Goal: Information Seeking & Learning: Compare options

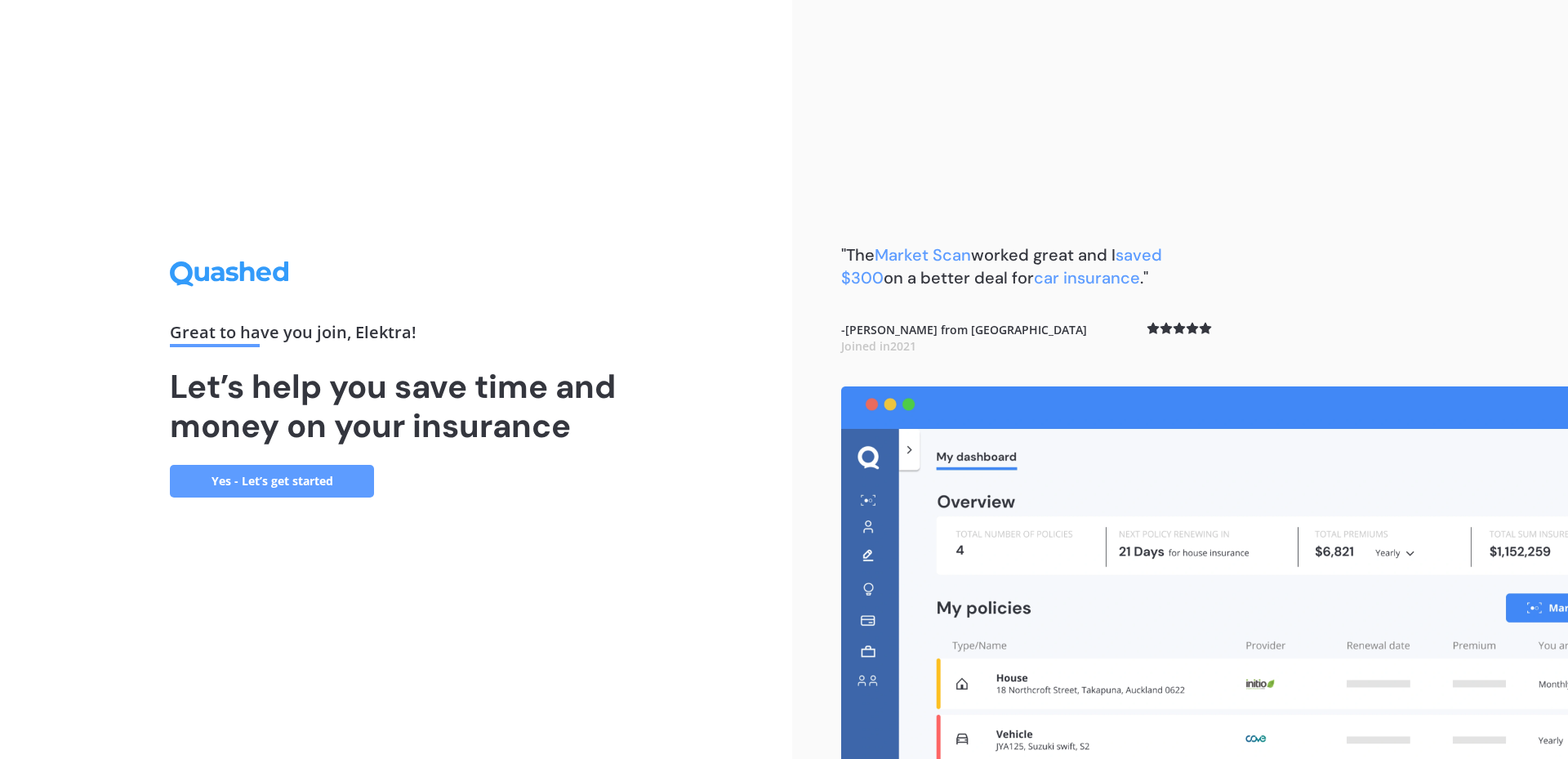
click at [263, 485] on link "Yes - Let’s get started" at bounding box center [272, 481] width 204 height 33
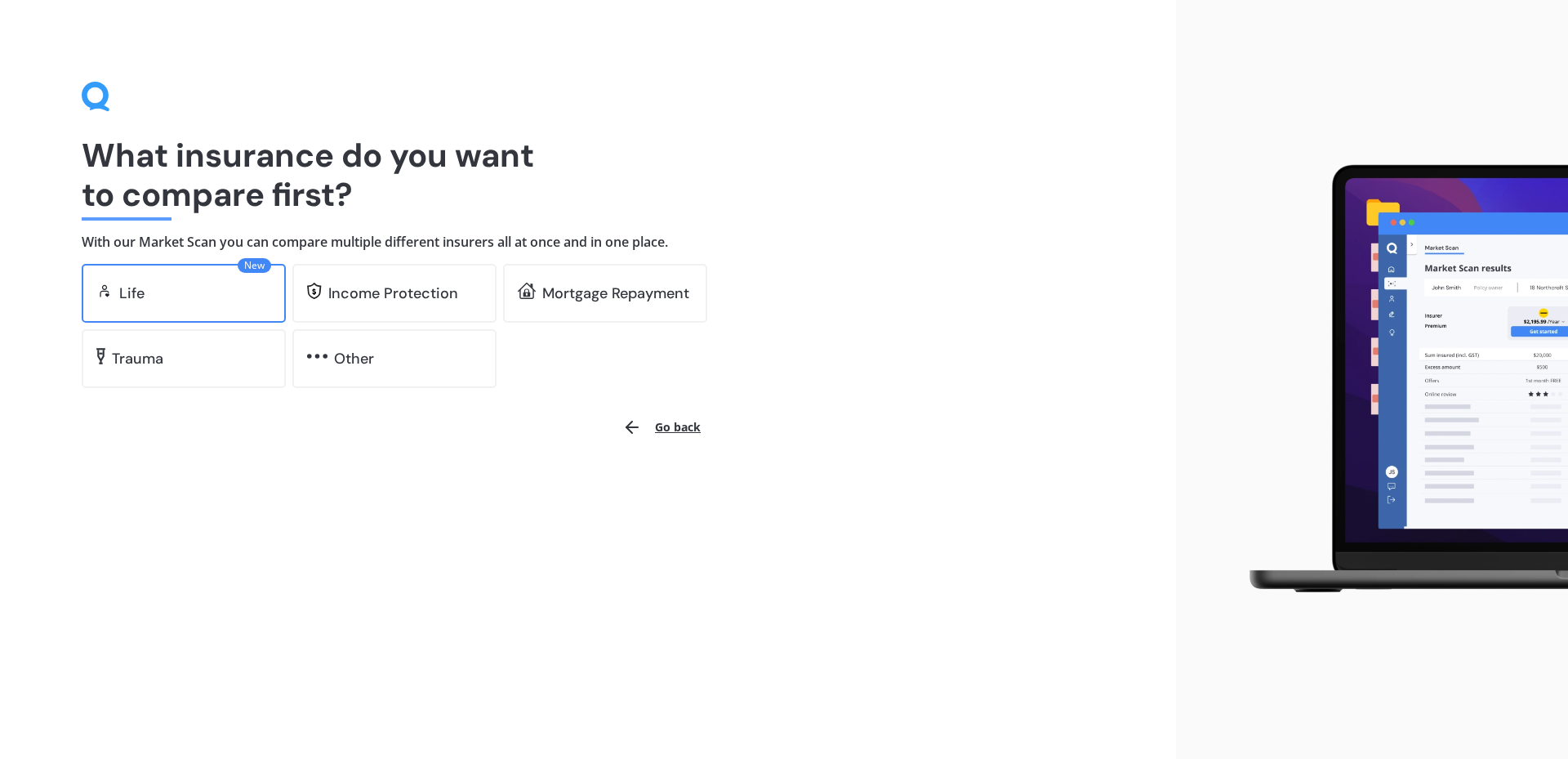
click at [240, 285] on div "Life" at bounding box center [195, 292] width 152 height 16
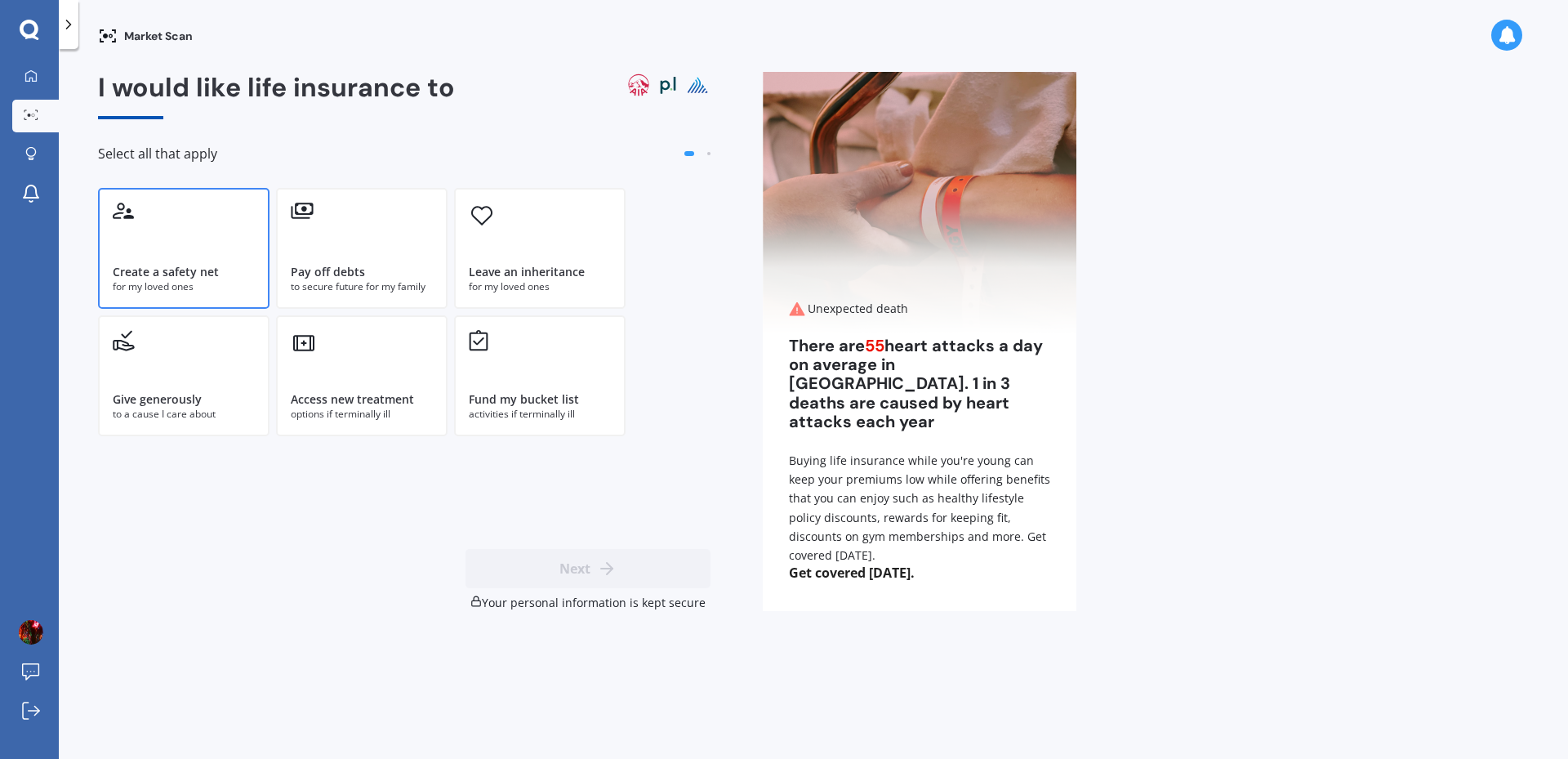
click at [227, 270] on div "Create a safety net" at bounding box center [184, 271] width 142 height 16
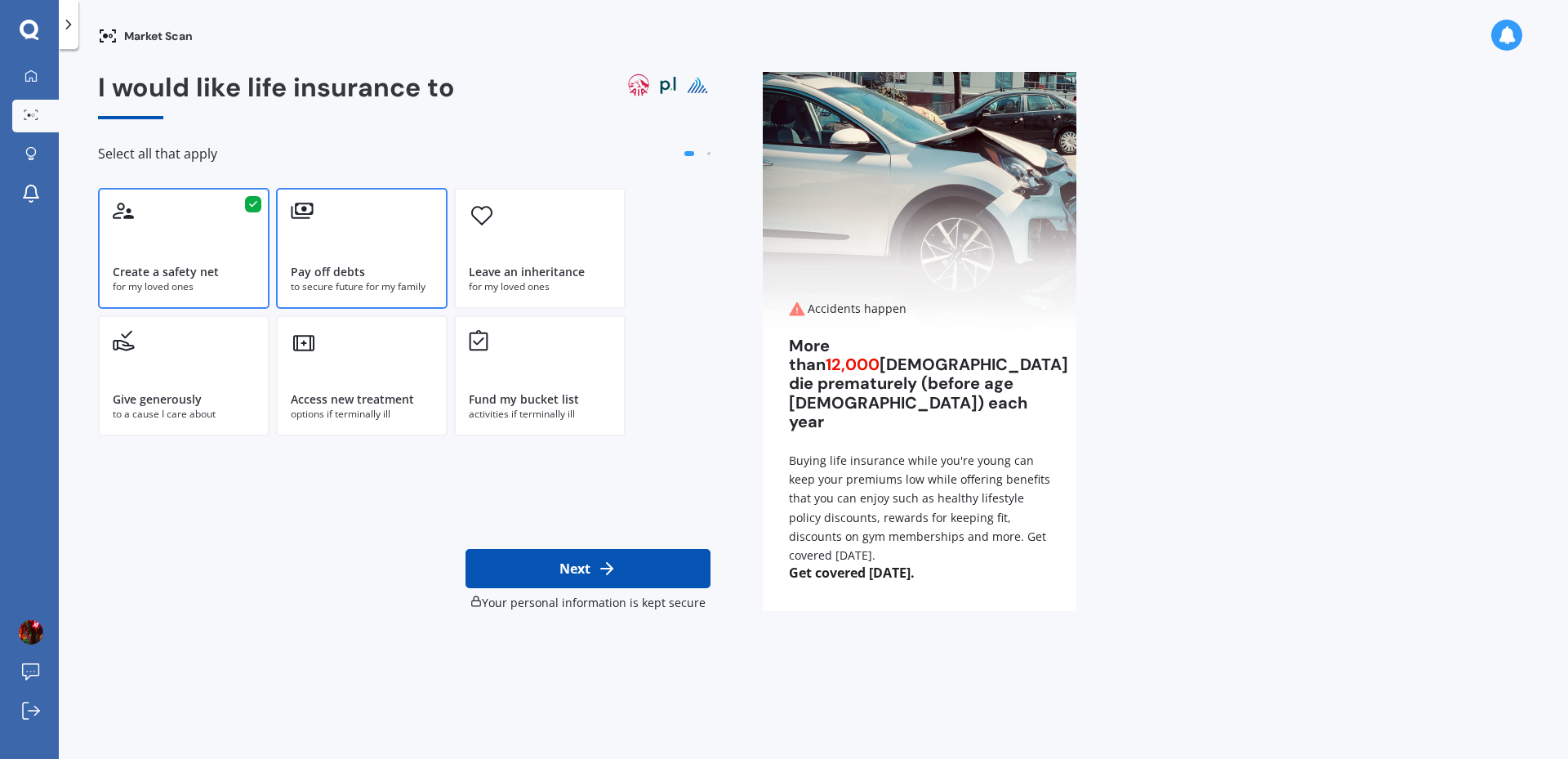
click at [439, 291] on div "Pay off debts to secure future for my family" at bounding box center [362, 248] width 171 height 121
click at [578, 558] on button "Next" at bounding box center [588, 569] width 245 height 39
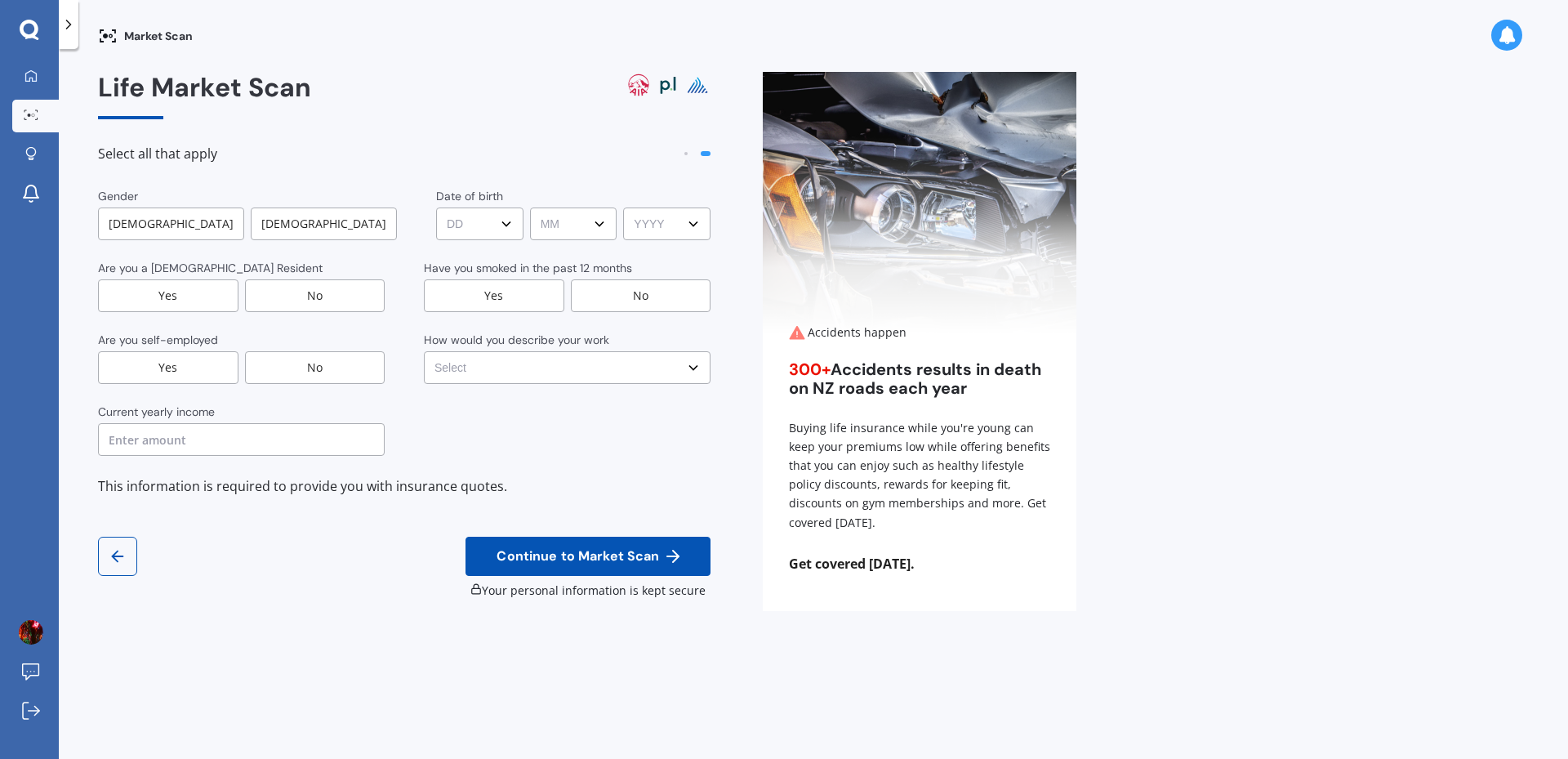
click at [377, 220] on div "[DEMOGRAPHIC_DATA]" at bounding box center [324, 224] width 146 height 33
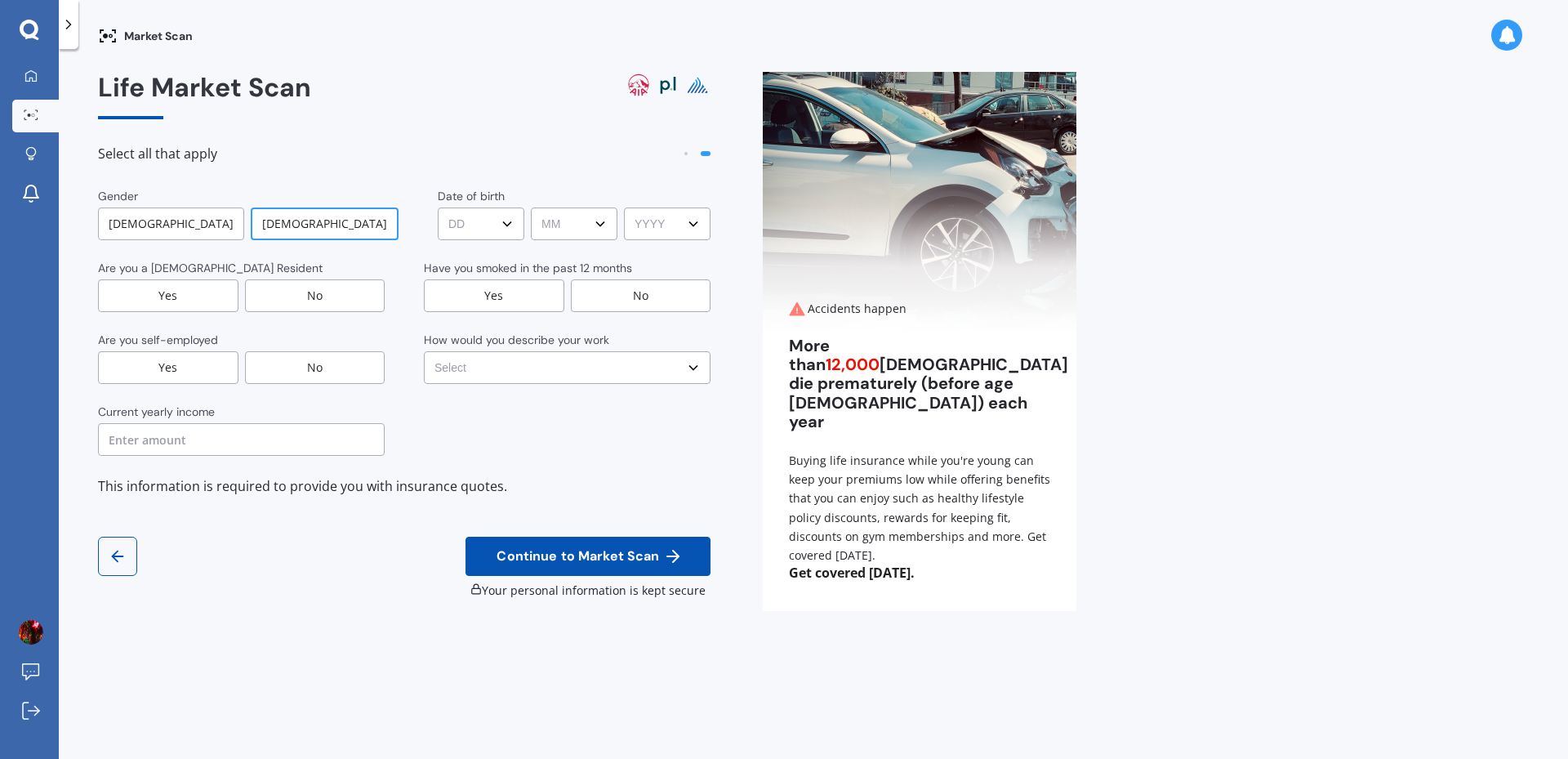
click at [508, 217] on select "DD DD 01 02 03 04 05 06 07 08 09 10 11 12 13 14 15 16 17 18 19 20 21 22 23 24 2…" at bounding box center [481, 224] width 87 height 33
click at [438, 208] on select "DD DD 01 02 03 04 05 06 07 08 09 10 11 12 13 14 15 16 17 18 19 20 21 22 23 24 2…" at bounding box center [481, 224] width 87 height 33
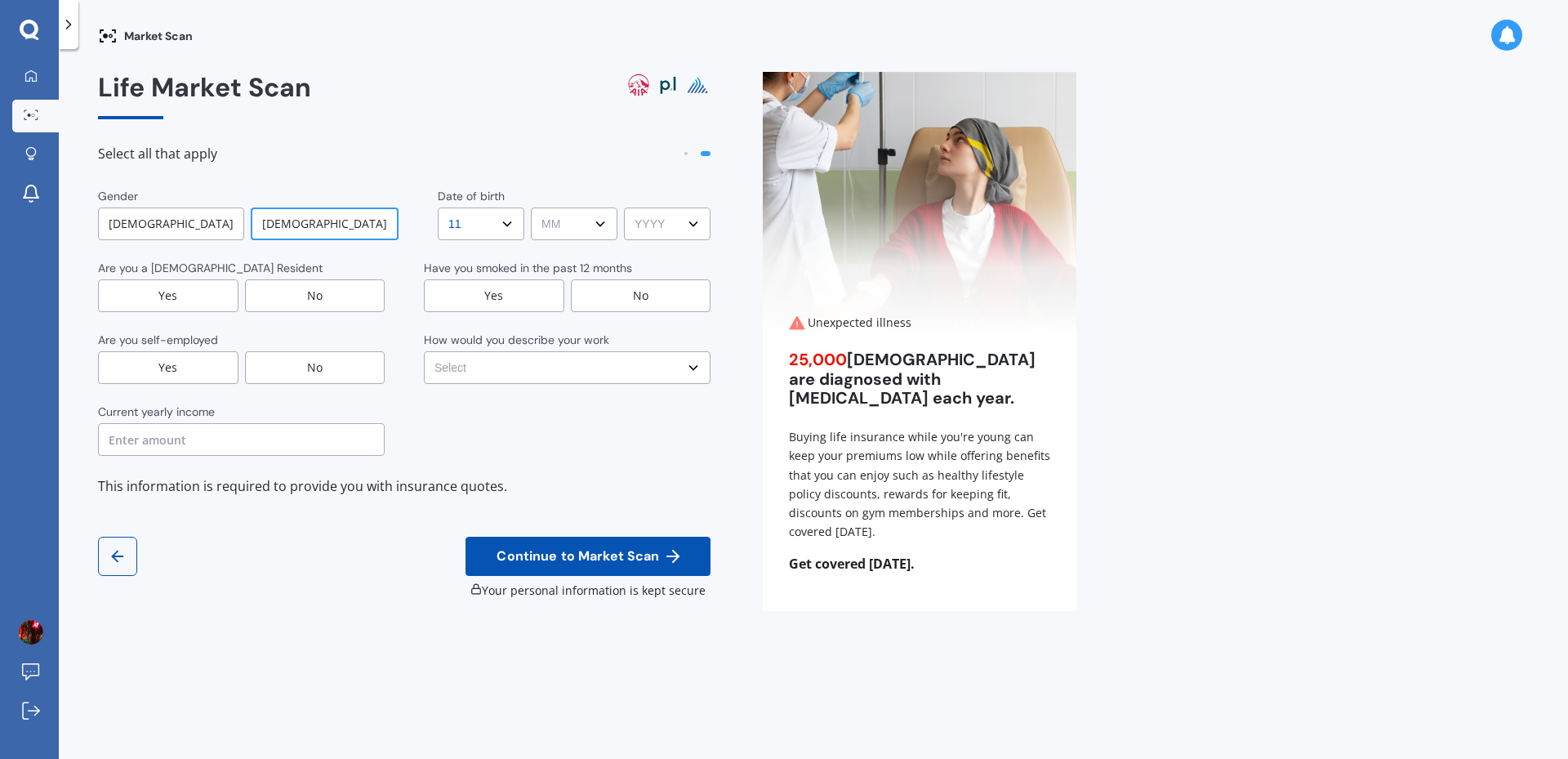
click at [474, 223] on select "DD DD 01 02 03 04 05 06 07 08 09 10 11 12 13 14 15 16 17 18 19 20 21 22 23 24 2…" at bounding box center [481, 224] width 87 height 33
select select "12"
click at [438, 208] on select "DD DD 01 02 03 04 05 06 07 08 09 10 11 12 13 14 15 16 17 18 19 20 21 22 23 24 2…" at bounding box center [481, 224] width 87 height 33
click at [562, 237] on select "MM MM 01 02 03 04 05 06 07 08 09 10 11 12" at bounding box center [574, 224] width 87 height 33
select select "03"
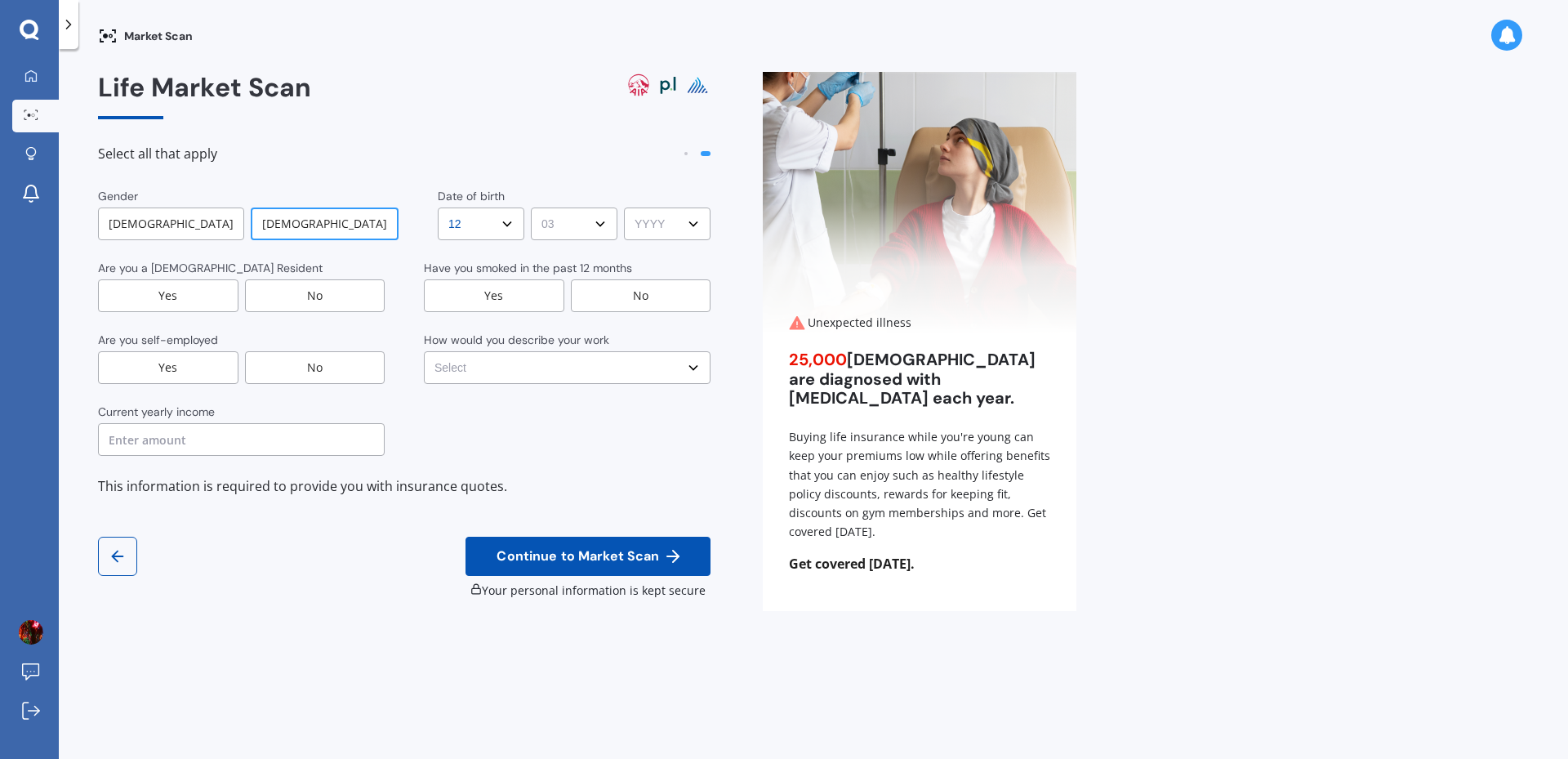
click at [531, 208] on select "MM MM 01 02 03 04 05 06 07 08 09 10 11 12" at bounding box center [574, 224] width 87 height 33
click at [640, 226] on select "YYYY YYYY 2009 2008 2007 2006 2005 2004 2003 2002 2001 2000 1999 1998 1997 1996…" at bounding box center [668, 224] width 87 height 33
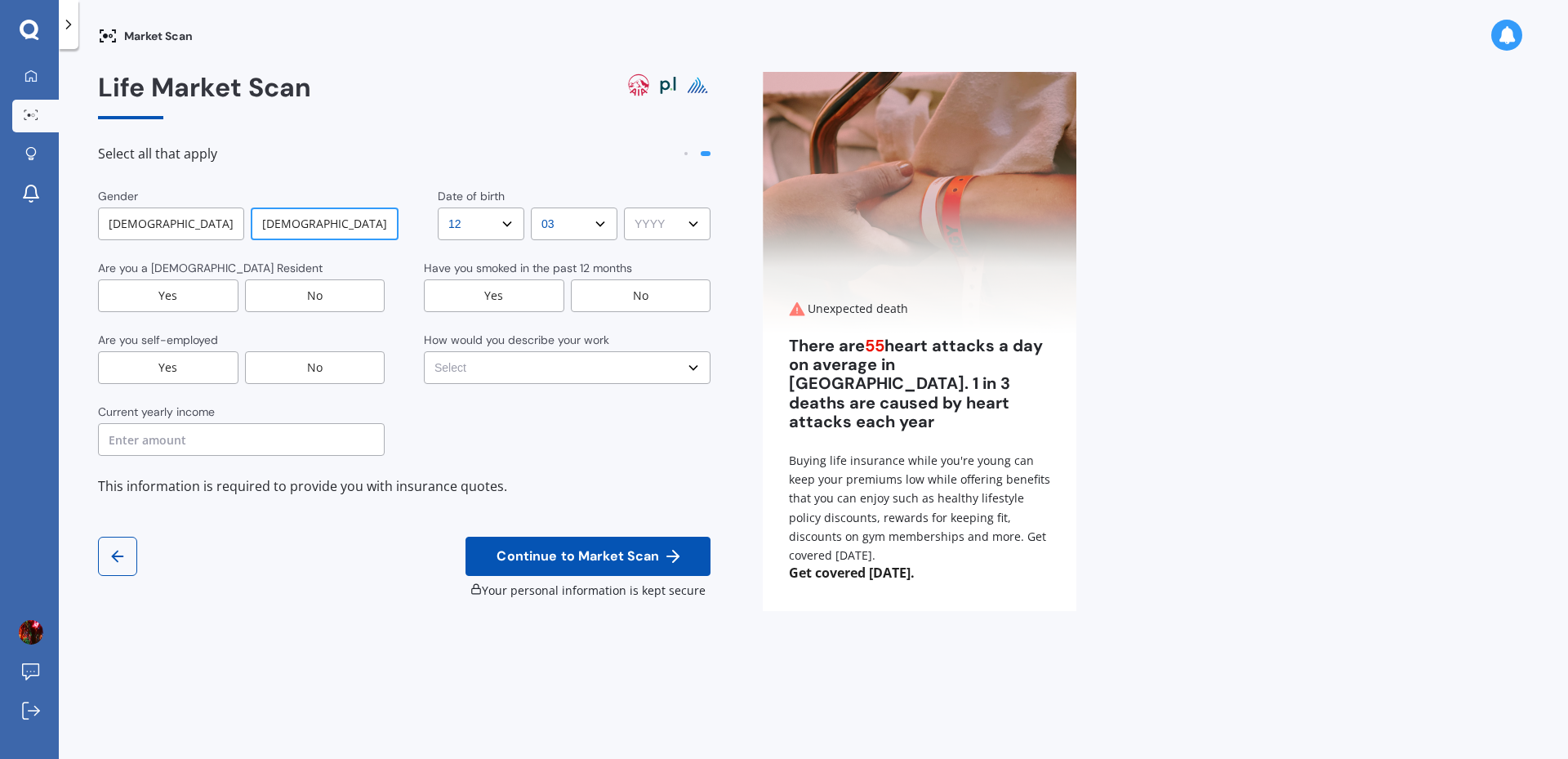
select select "1992"
click at [624, 208] on select "YYYY YYYY 2009 2008 2007 2006 2005 2004 2003 2002 2001 2000 1999 1998 1997 1996…" at bounding box center [668, 224] width 87 height 33
click at [636, 300] on div "No" at bounding box center [642, 295] width 140 height 33
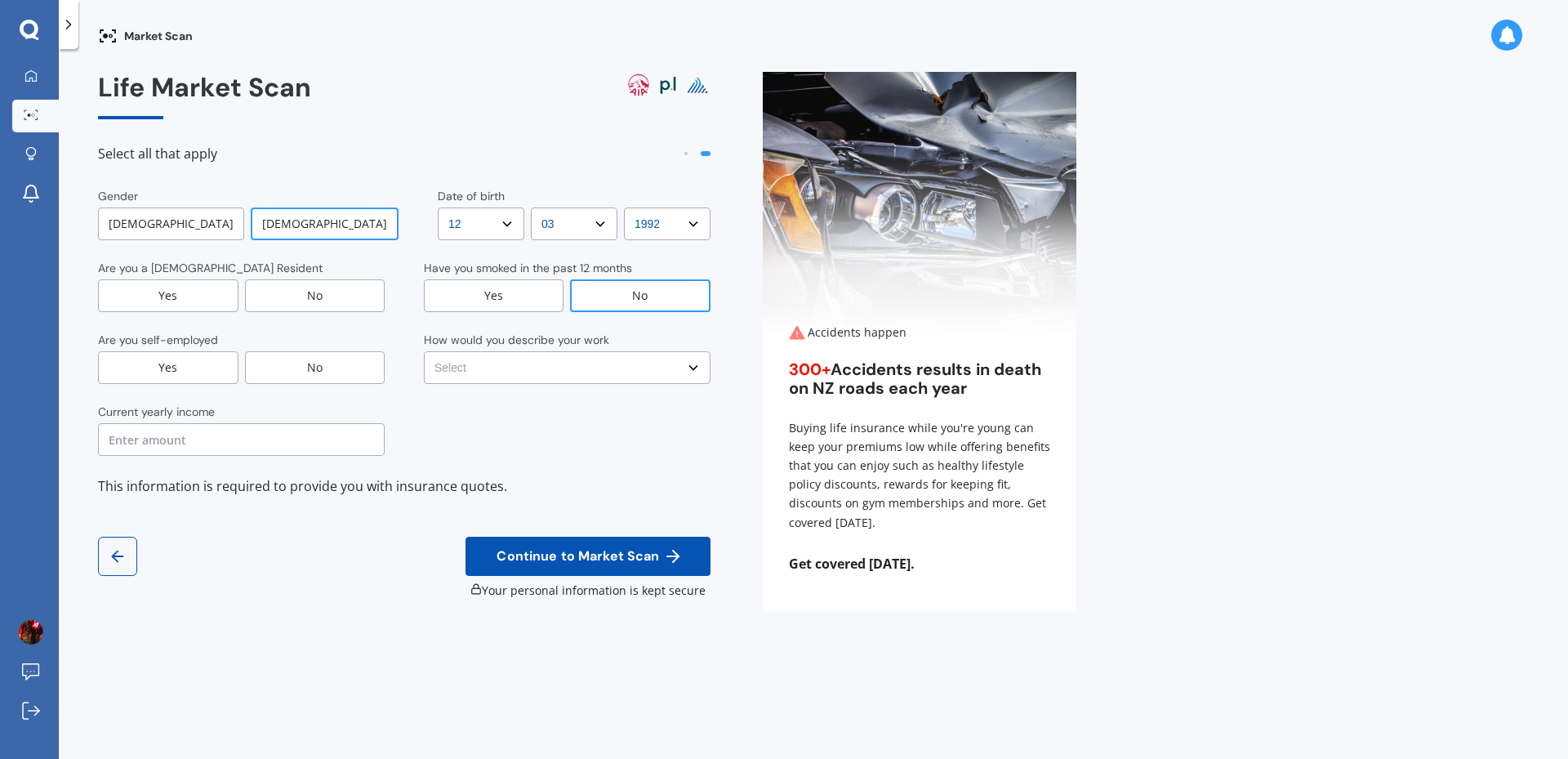
click at [223, 312] on div "Yes" at bounding box center [168, 295] width 140 height 33
click at [332, 370] on div "No" at bounding box center [316, 367] width 140 height 33
click at [515, 376] on select "Select No manual work e.g. lawyer, consultant, engineer Light manual work [PERS…" at bounding box center [568, 367] width 287 height 33
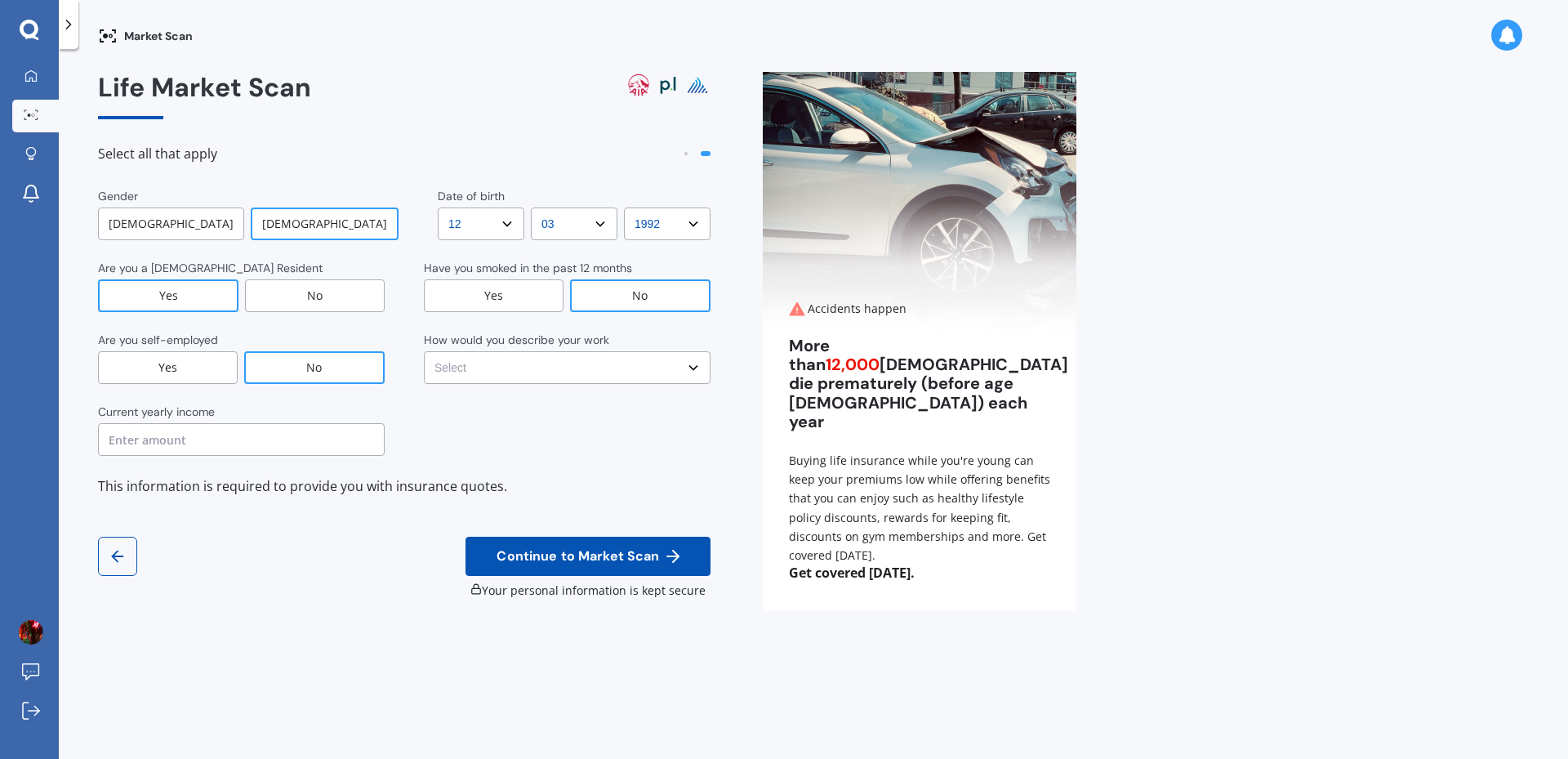
select select "Light manual work e.g. plumber, nurse, hairdresser"
click at [424, 351] on select "Select No manual work e.g. lawyer, consultant, engineer Light manual work [PERS…" at bounding box center [568, 367] width 287 height 33
click at [238, 436] on input "text" at bounding box center [241, 440] width 287 height 33
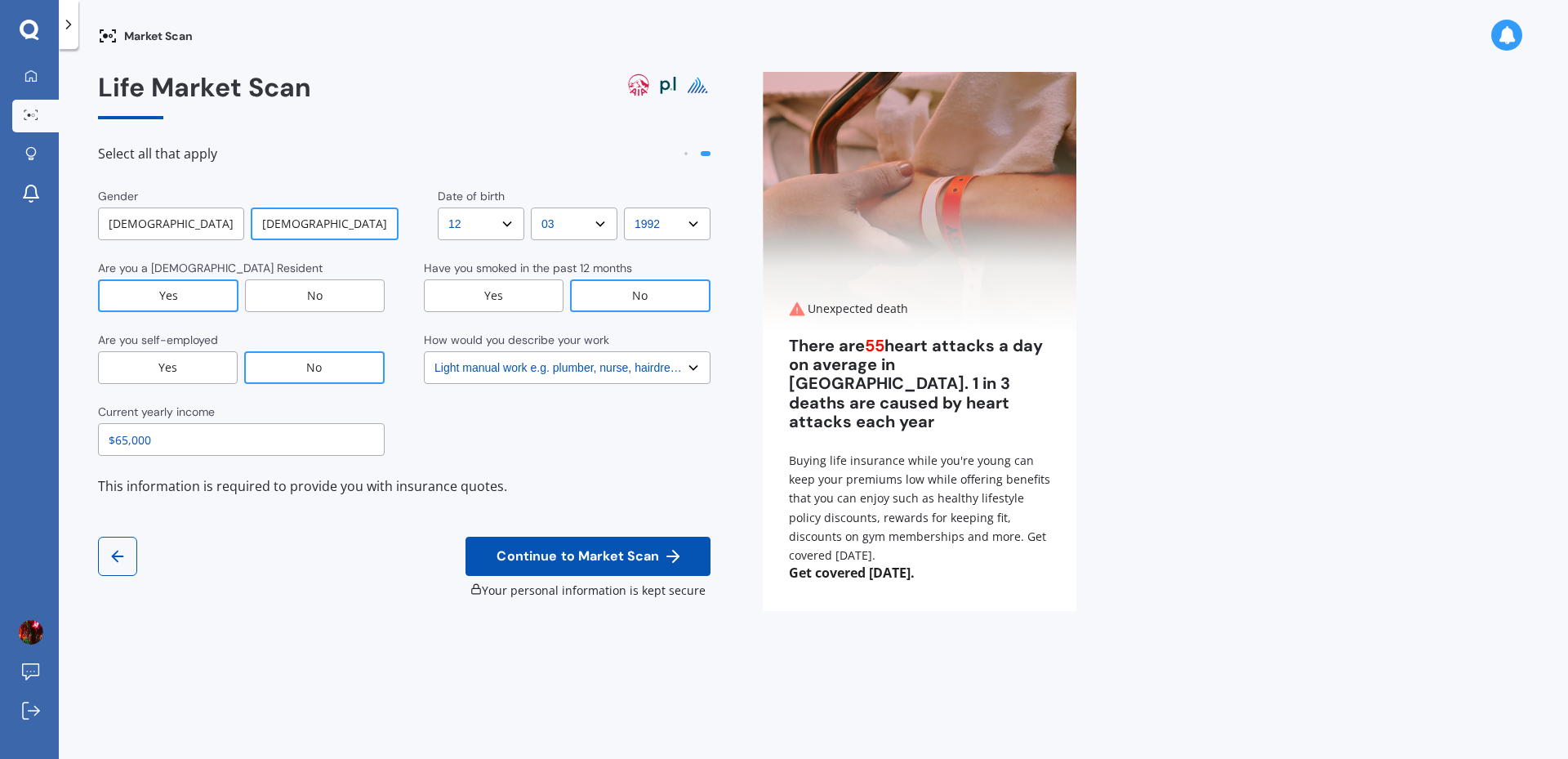
type input "$65,000"
click at [529, 553] on span "Continue to Market Scan" at bounding box center [578, 557] width 169 height 15
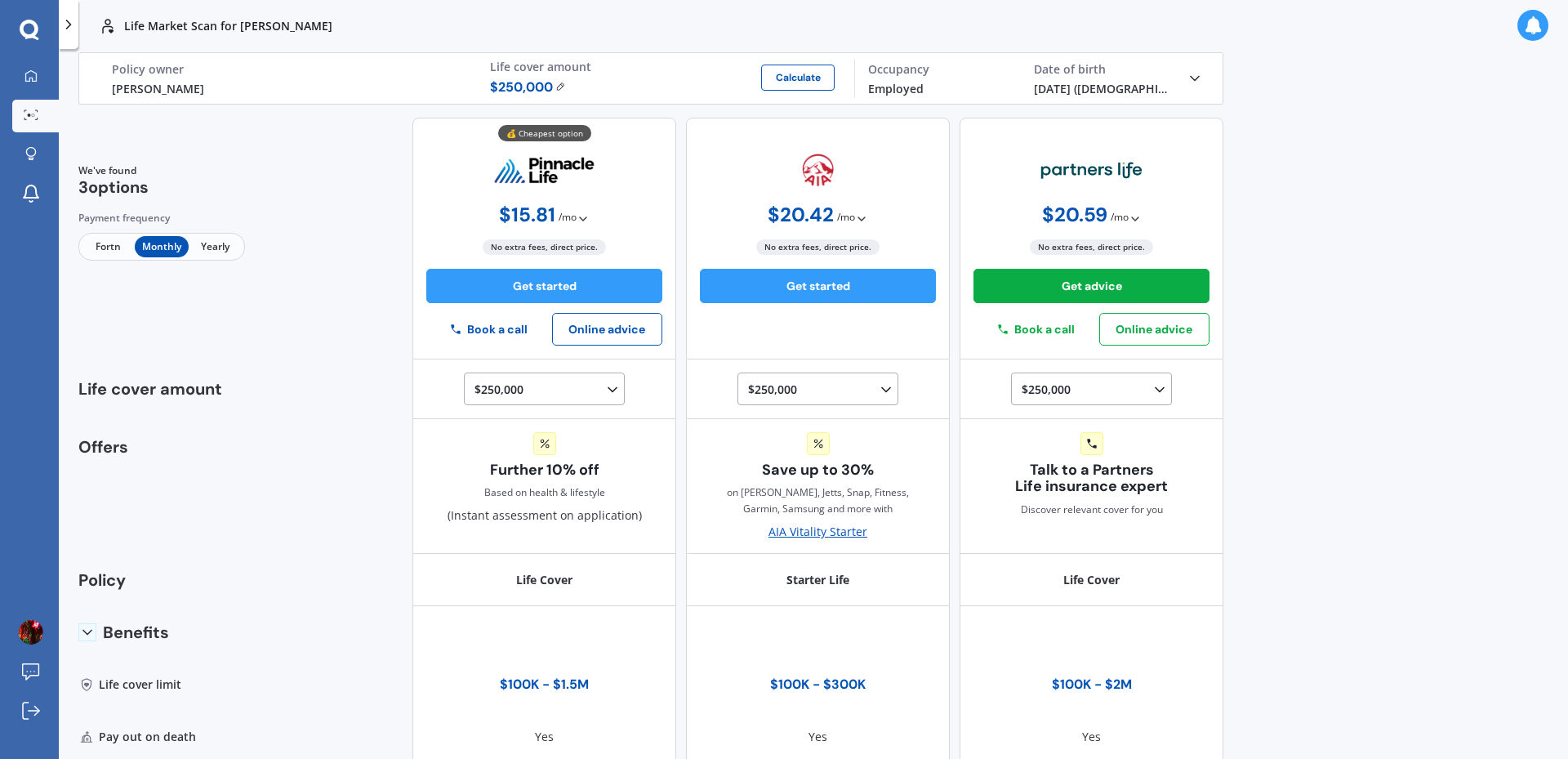
click at [574, 210] on span "$ 15.81 / mo" at bounding box center [544, 215] width 90 height 23
click at [117, 242] on span "Fortn" at bounding box center [108, 246] width 53 height 21
click at [1183, 67] on div "Life Elektra Bakhshov Policy owner $ 250,000 Calculate Life cover amount Employ…" at bounding box center [651, 78] width 1104 height 51
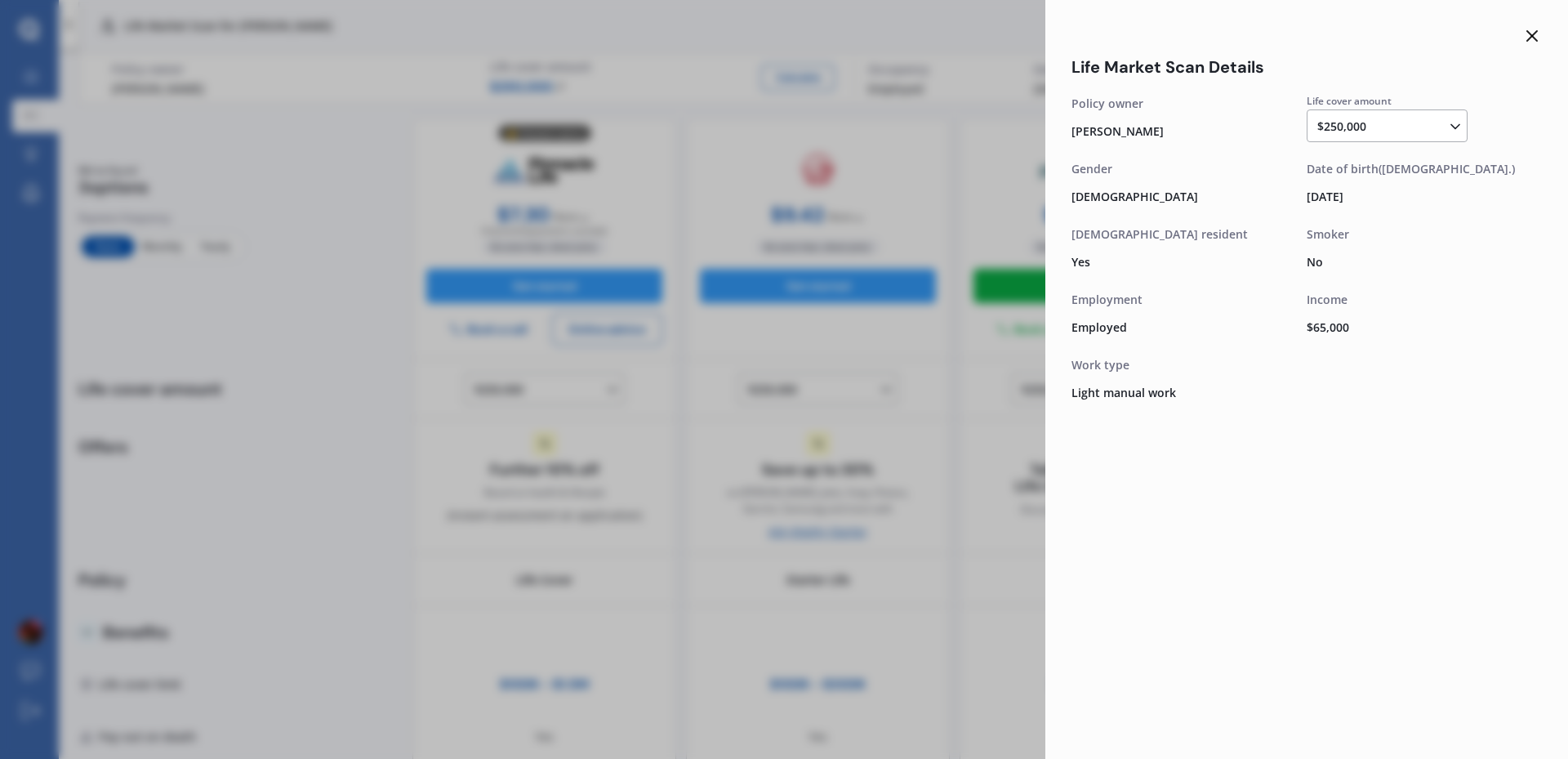
click at [1534, 36] on line at bounding box center [1532, 36] width 10 height 10
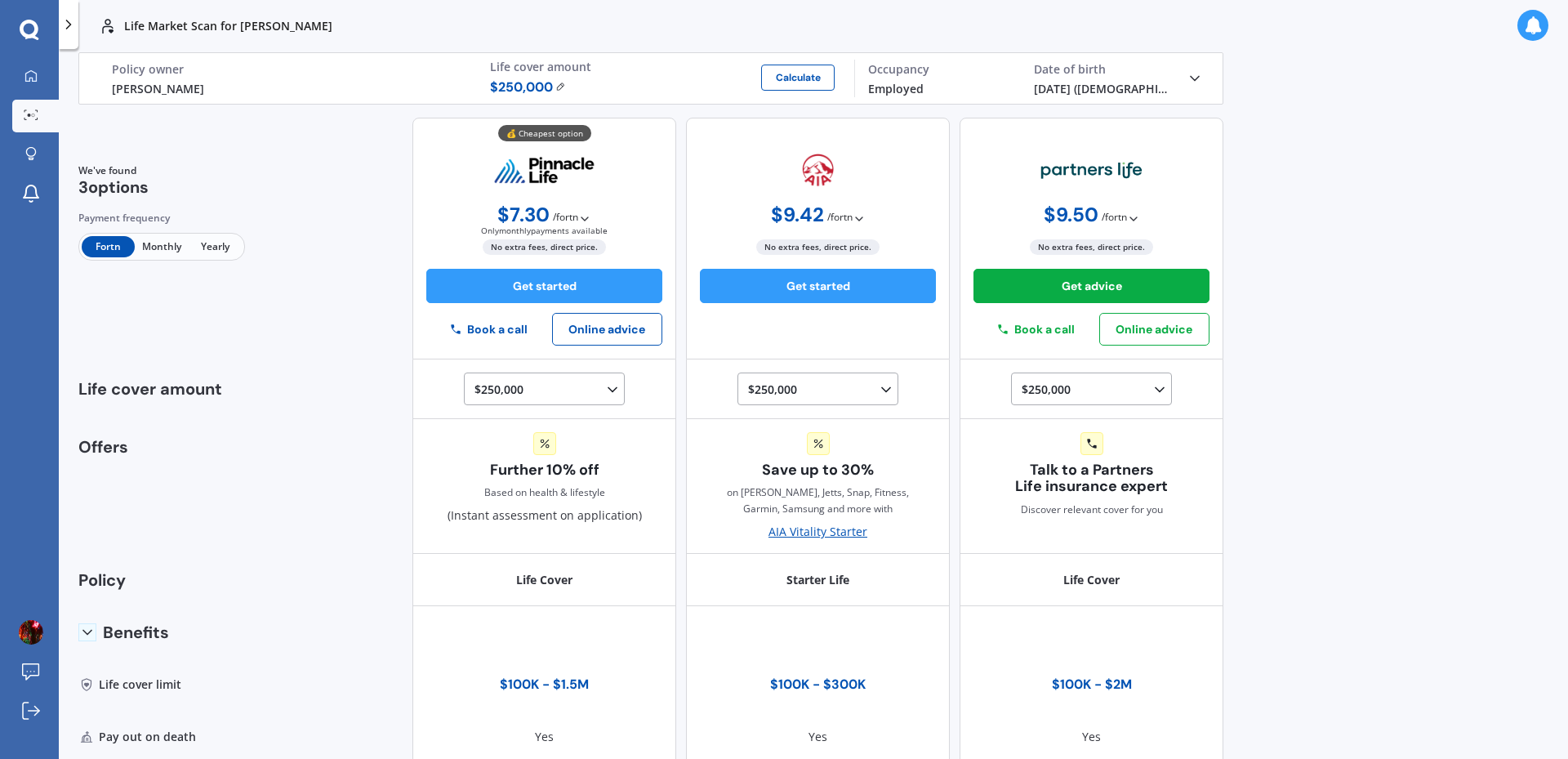
click at [144, 81] on div "[PERSON_NAME]" at bounding box center [288, 89] width 352 height 17
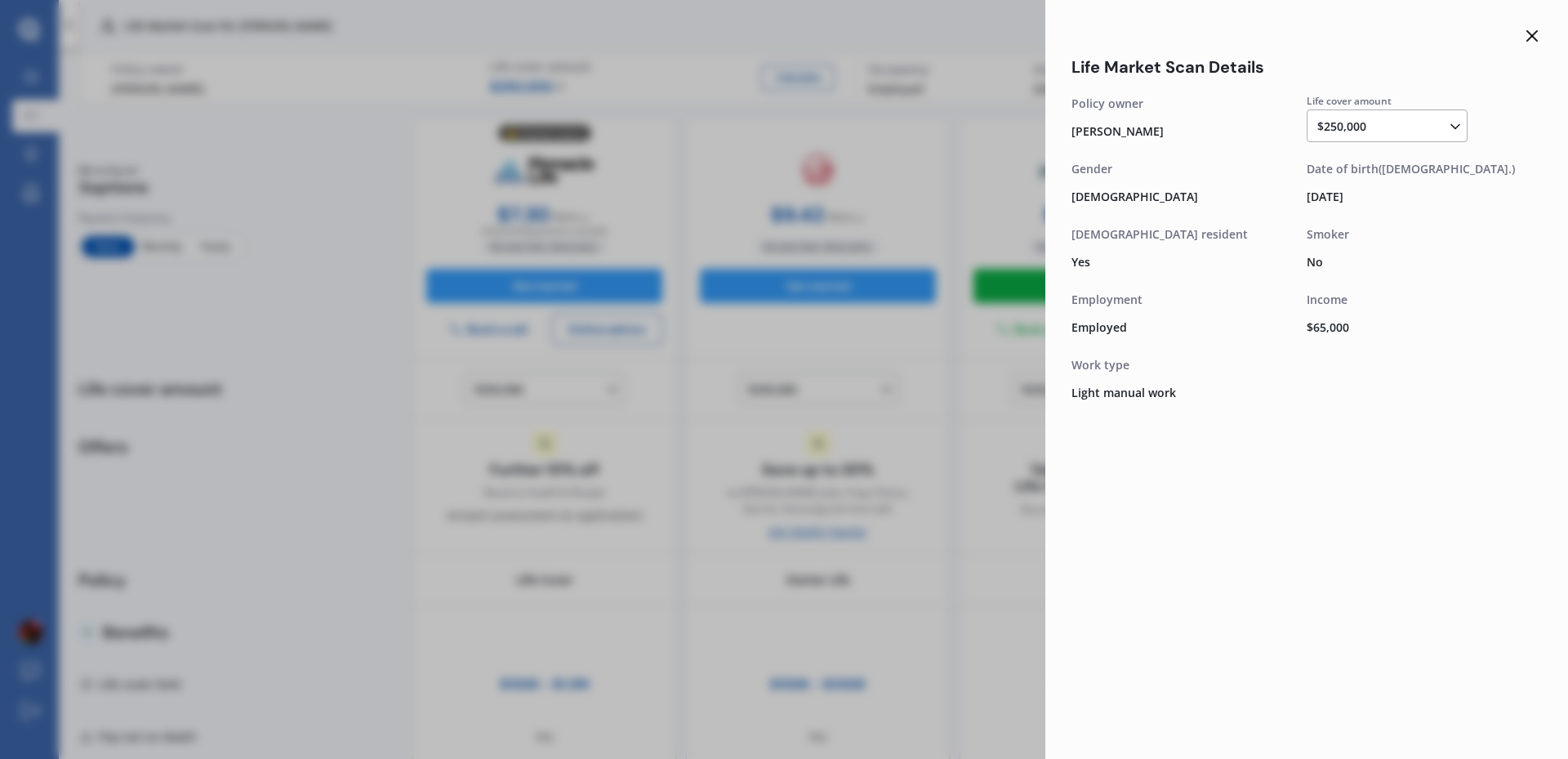
click at [144, 81] on div "Life Market Scan Details Life cover amount $250,000 $100,000 $150,000 $200,000 …" at bounding box center [784, 379] width 1568 height 759
click at [1530, 30] on icon at bounding box center [1532, 36] width 19 height 19
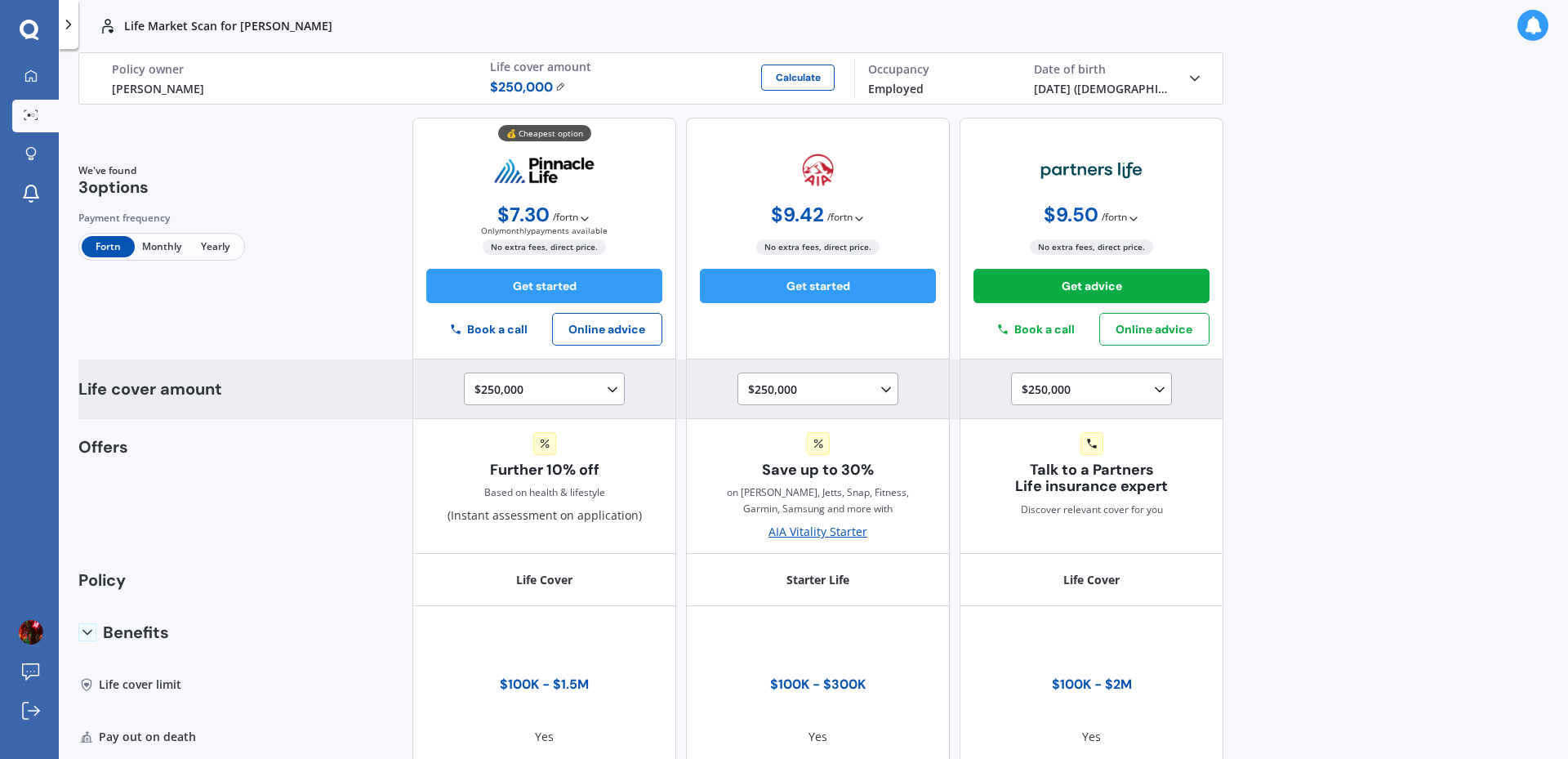
click at [158, 400] on div "Life cover amount" at bounding box center [167, 390] width 178 height 60
click at [495, 378] on div "$250,000 $100,000 $150,000 $200,000 $250,000 $300,000 $350,000 $400,000 $500,00…" at bounding box center [544, 389] width 161 height 33
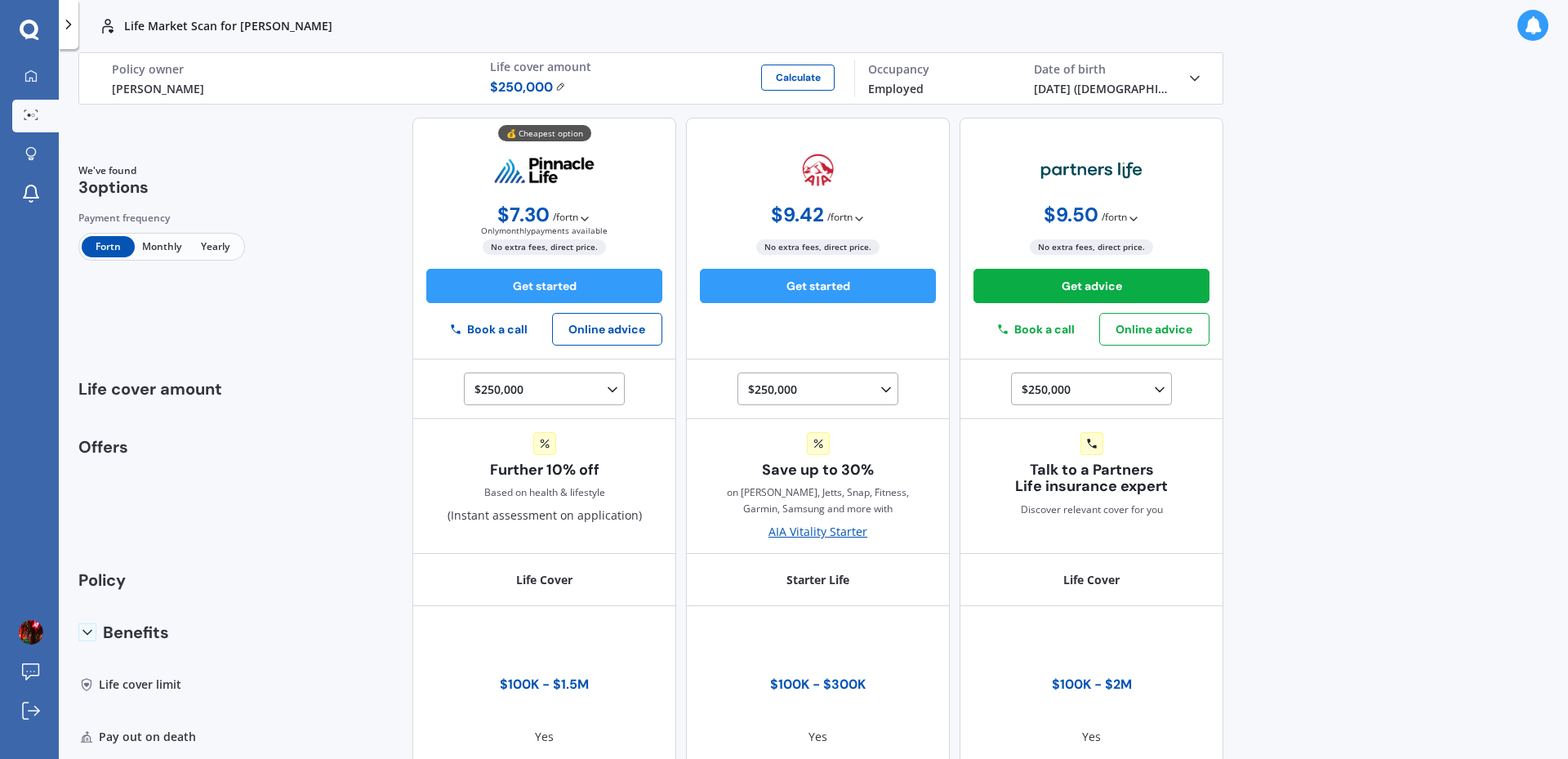
click at [73, 39] on div at bounding box center [68, 24] width 19 height 49
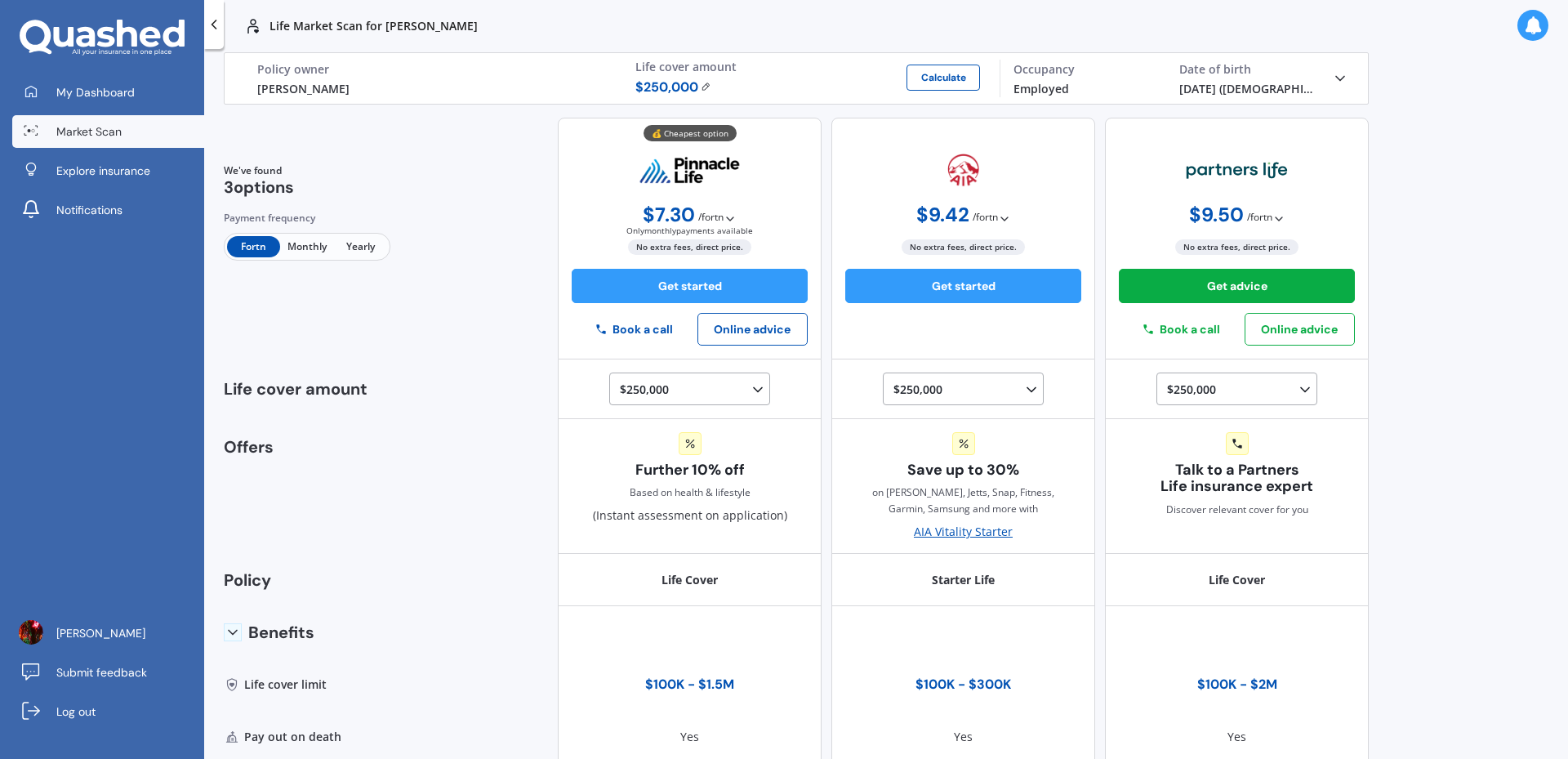
click at [143, 125] on link "Market Scan" at bounding box center [109, 132] width 192 height 33
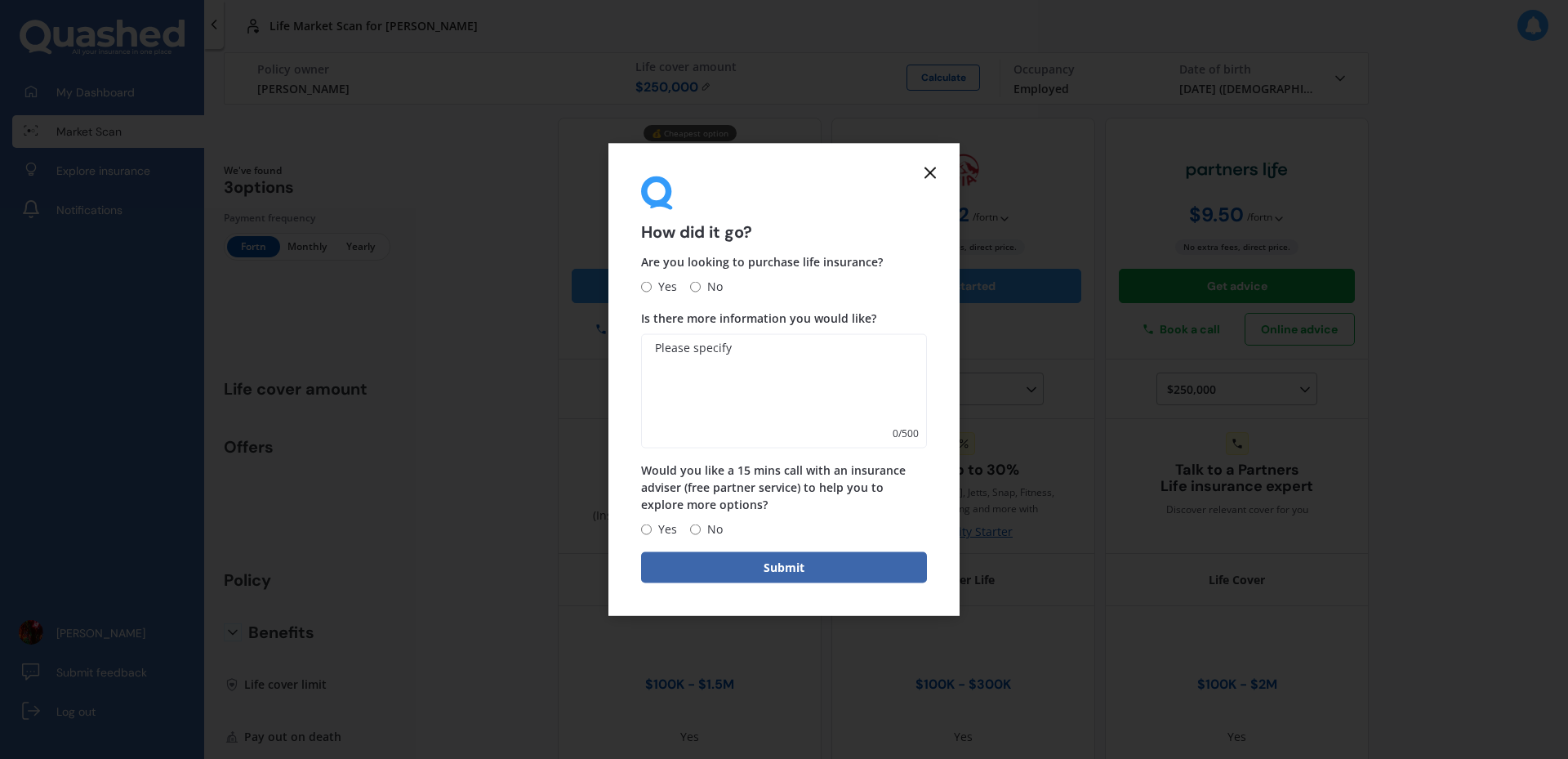
click at [931, 169] on icon at bounding box center [930, 172] width 19 height 19
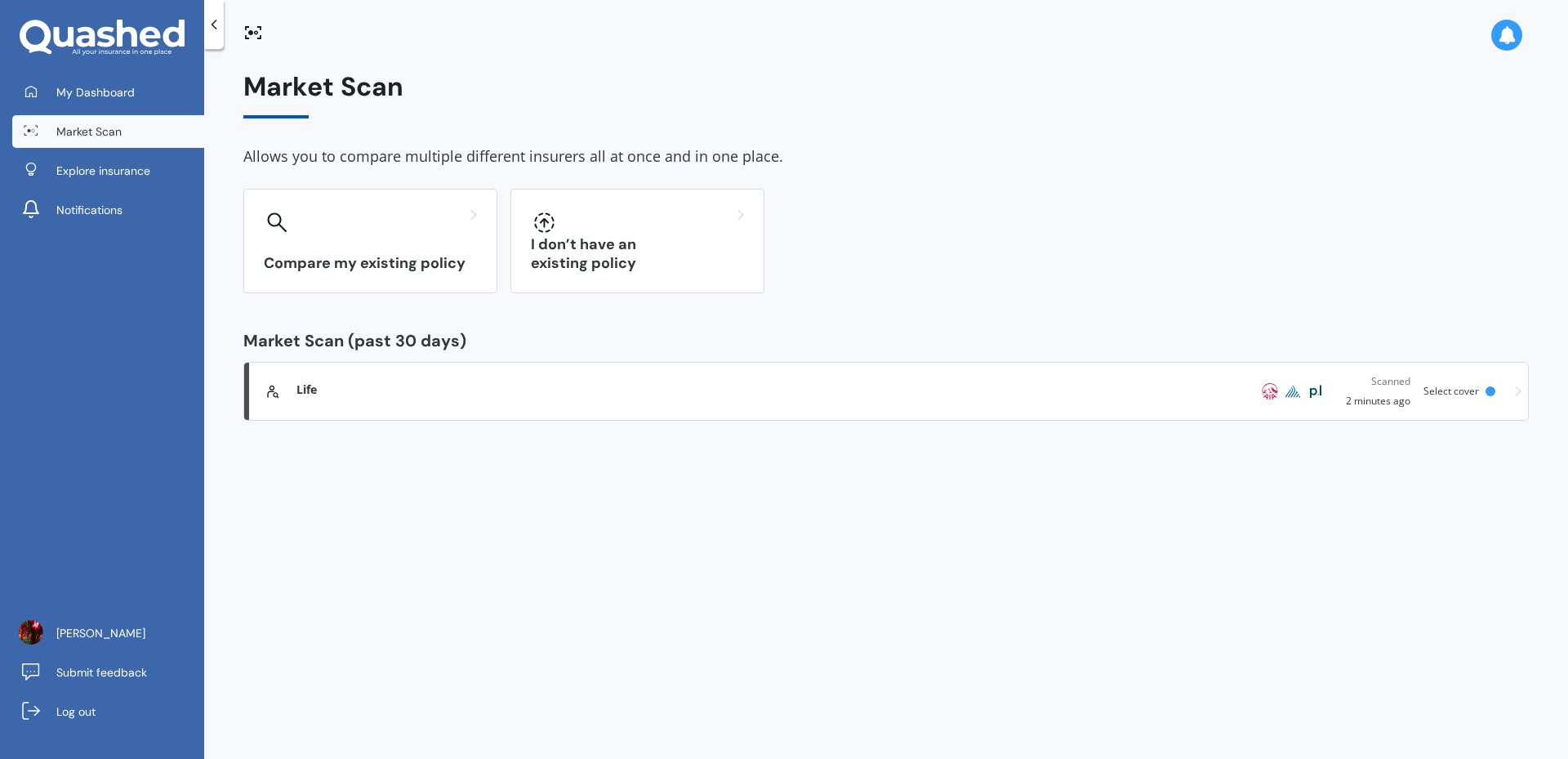
click at [216, 38] on div at bounding box center [214, 24] width 19 height 49
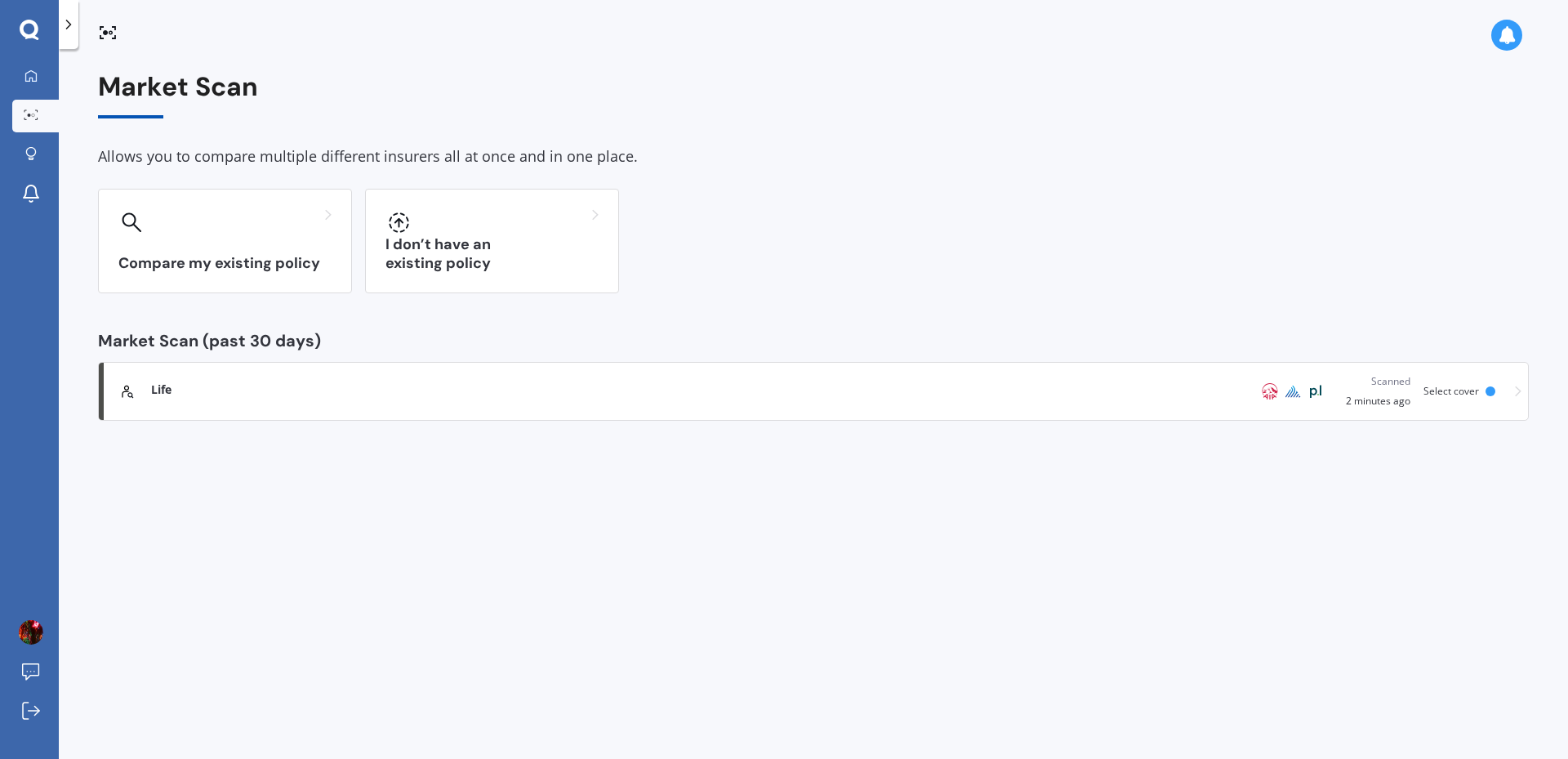
click at [104, 28] on icon at bounding box center [108, 33] width 19 height 19
click at [66, 36] on div at bounding box center [68, 24] width 19 height 49
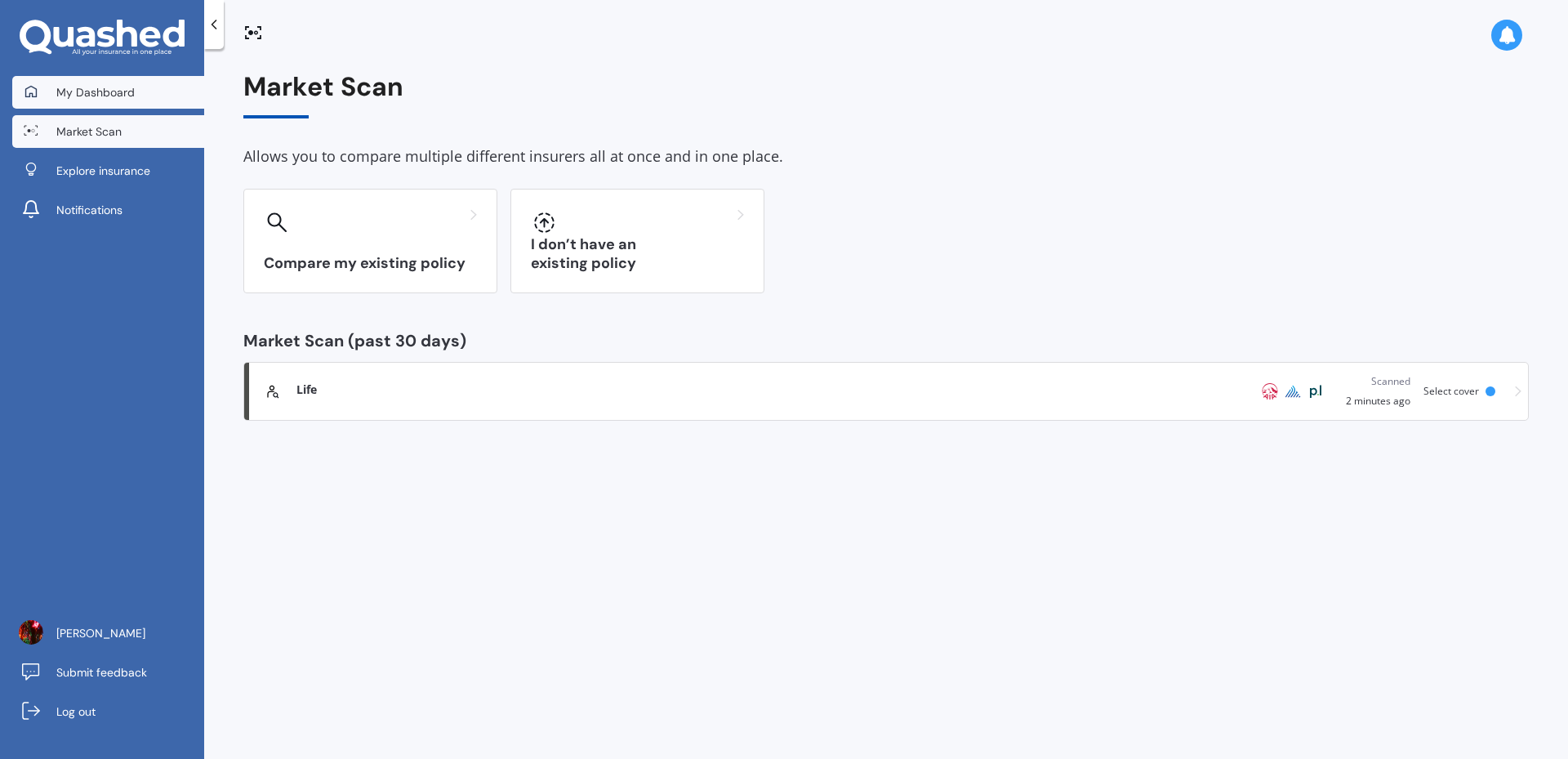
click at [98, 85] on span "My Dashboard" at bounding box center [96, 91] width 79 height 16
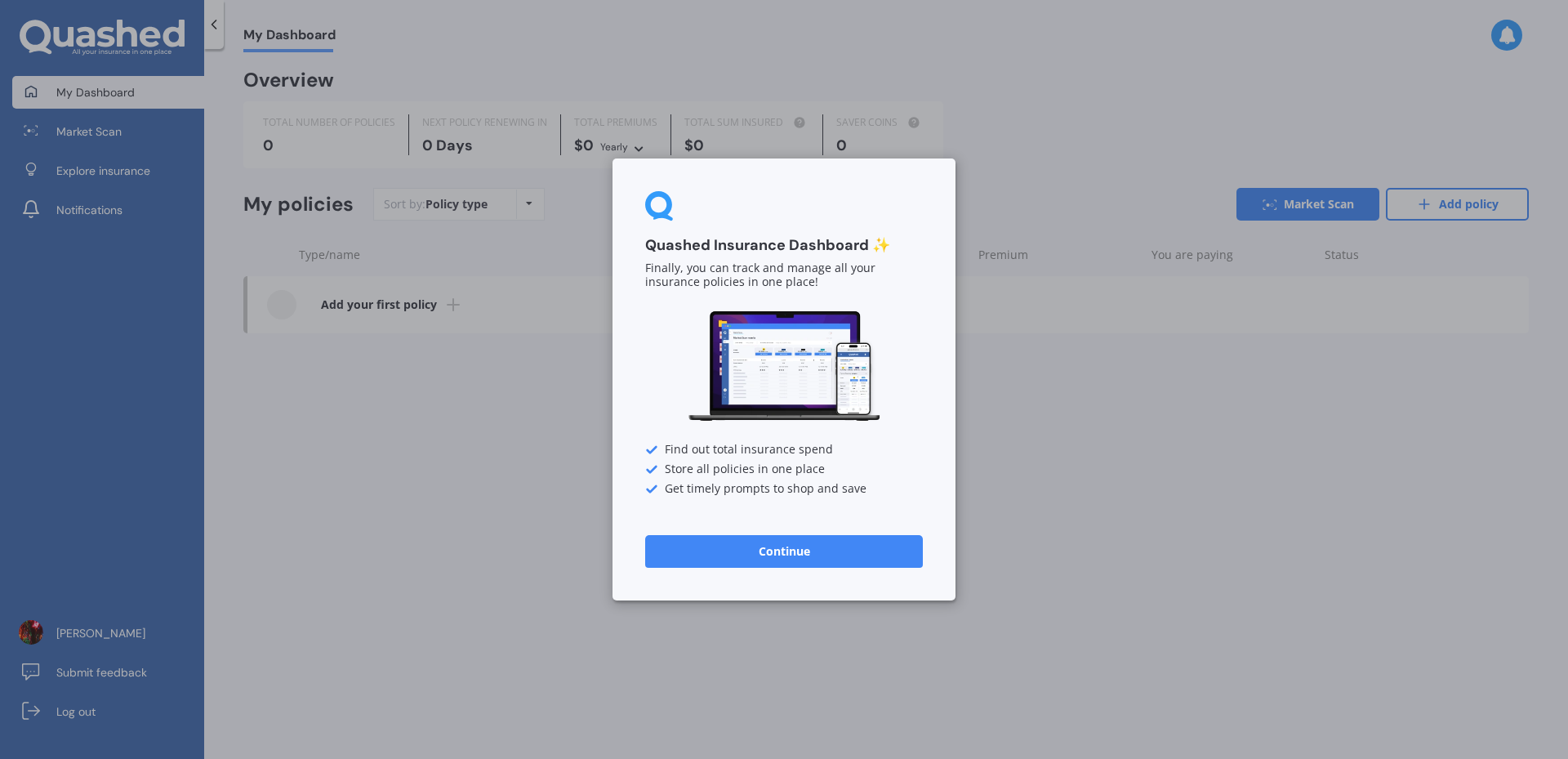
click at [793, 570] on div "Quashed Insurance Dashboard ✨ Finally, you can track and manage all your insura…" at bounding box center [784, 379] width 343 height 442
click at [786, 561] on button "Continue" at bounding box center [784, 551] width 278 height 33
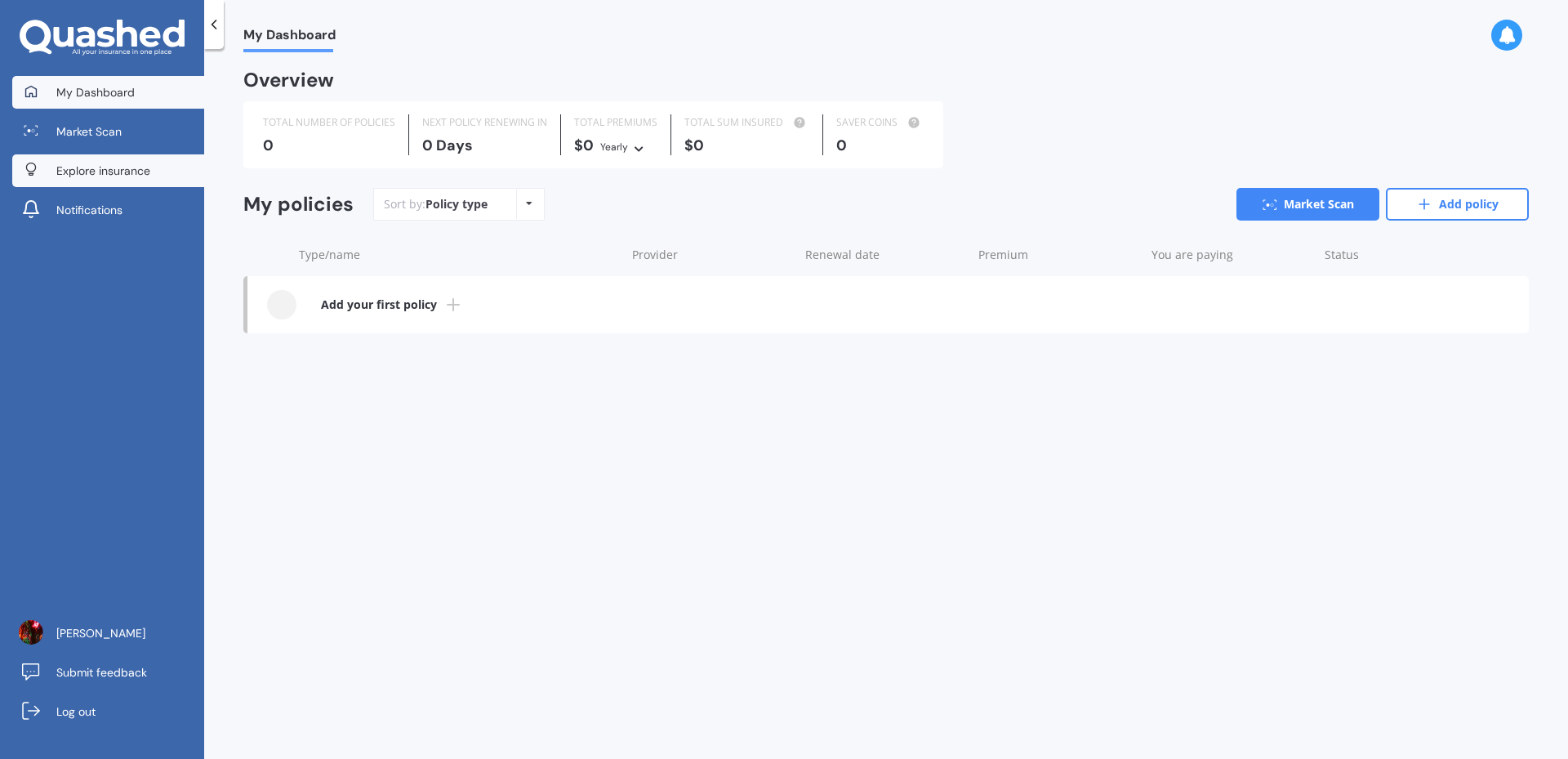
click at [133, 182] on link "Explore insurance" at bounding box center [109, 170] width 192 height 33
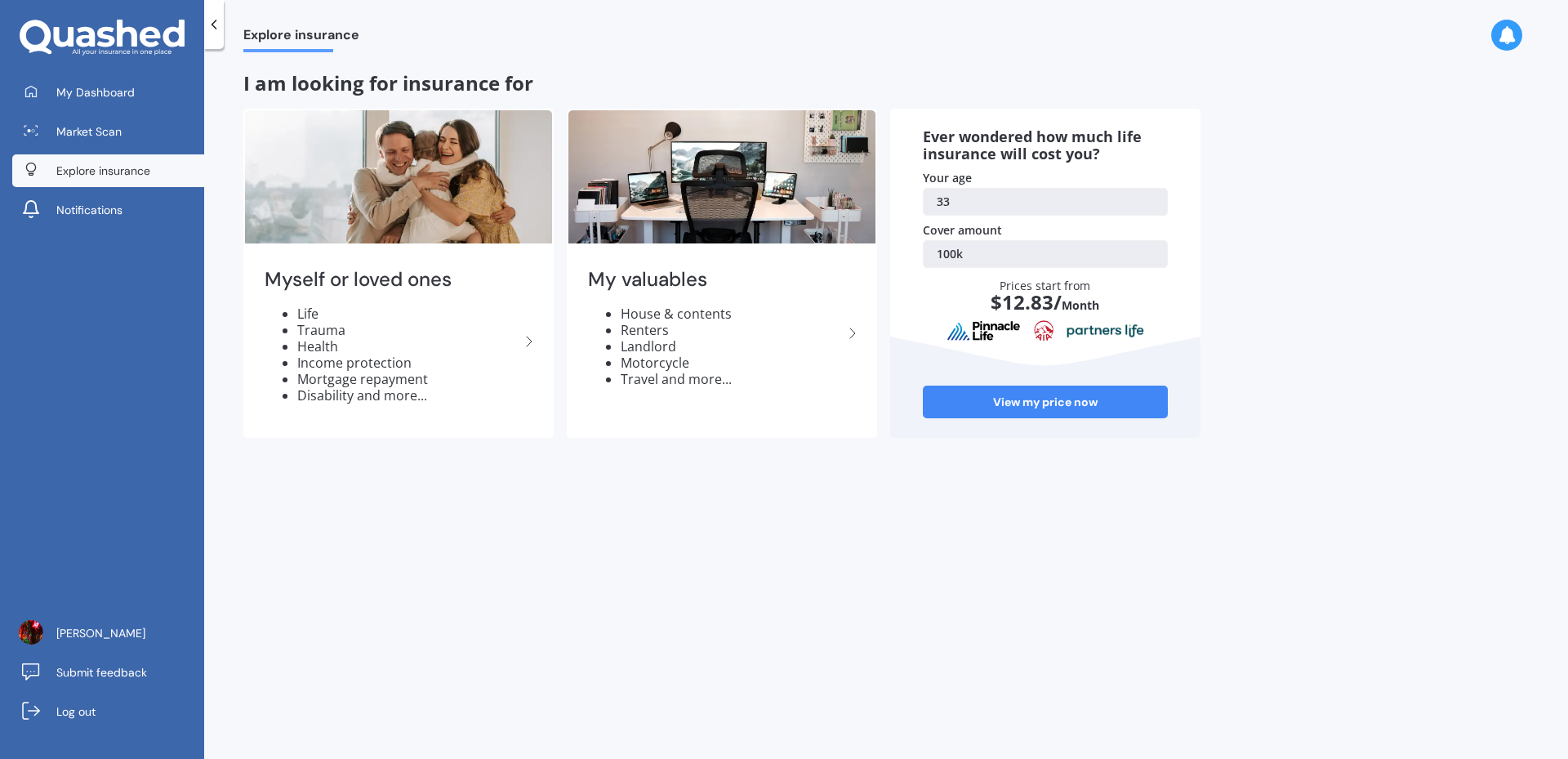
click at [962, 201] on link "33" at bounding box center [1046, 201] width 245 height 28
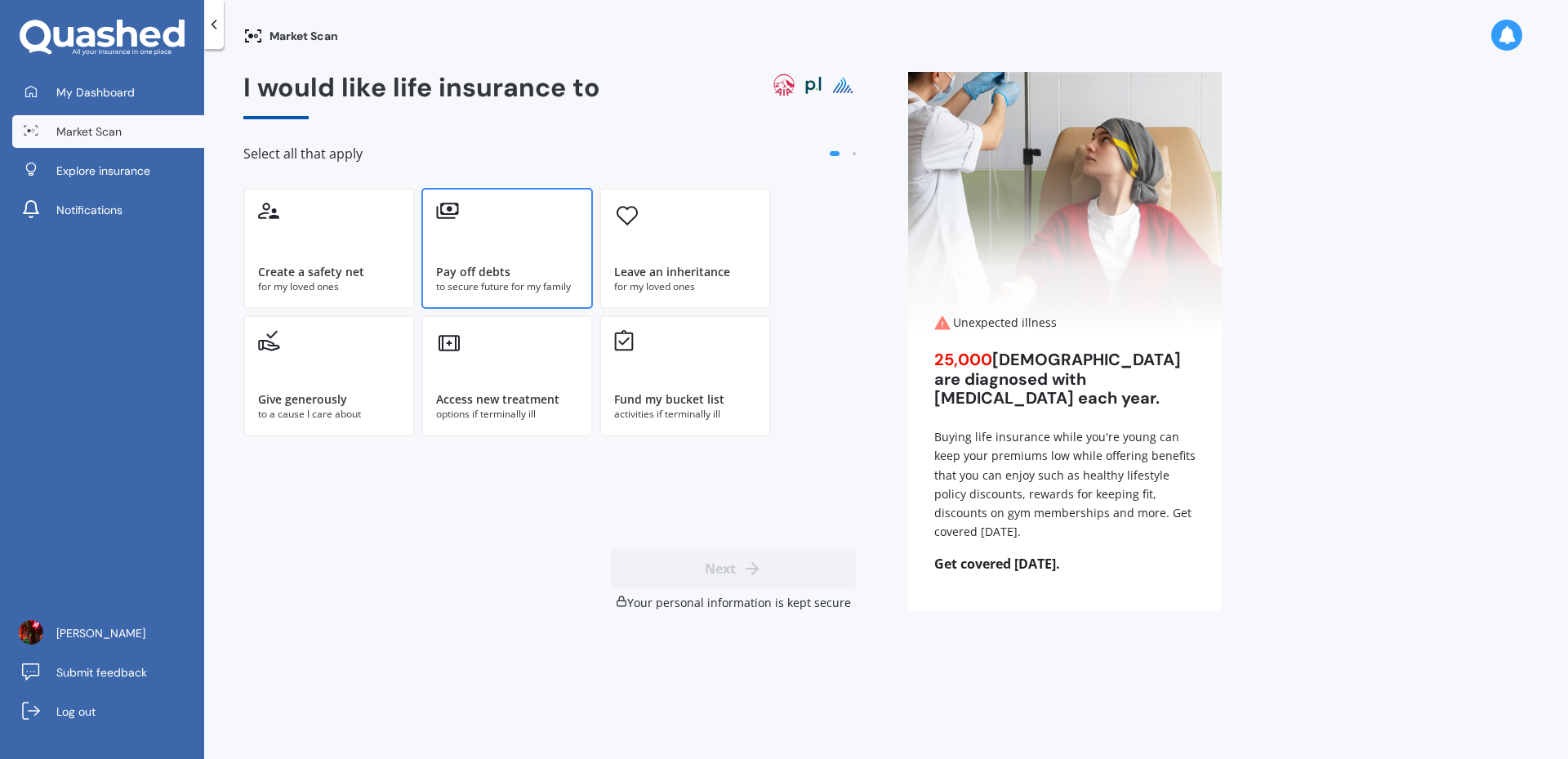
click at [502, 256] on div "Pay off debts to secure future for my family" at bounding box center [507, 248] width 171 height 121
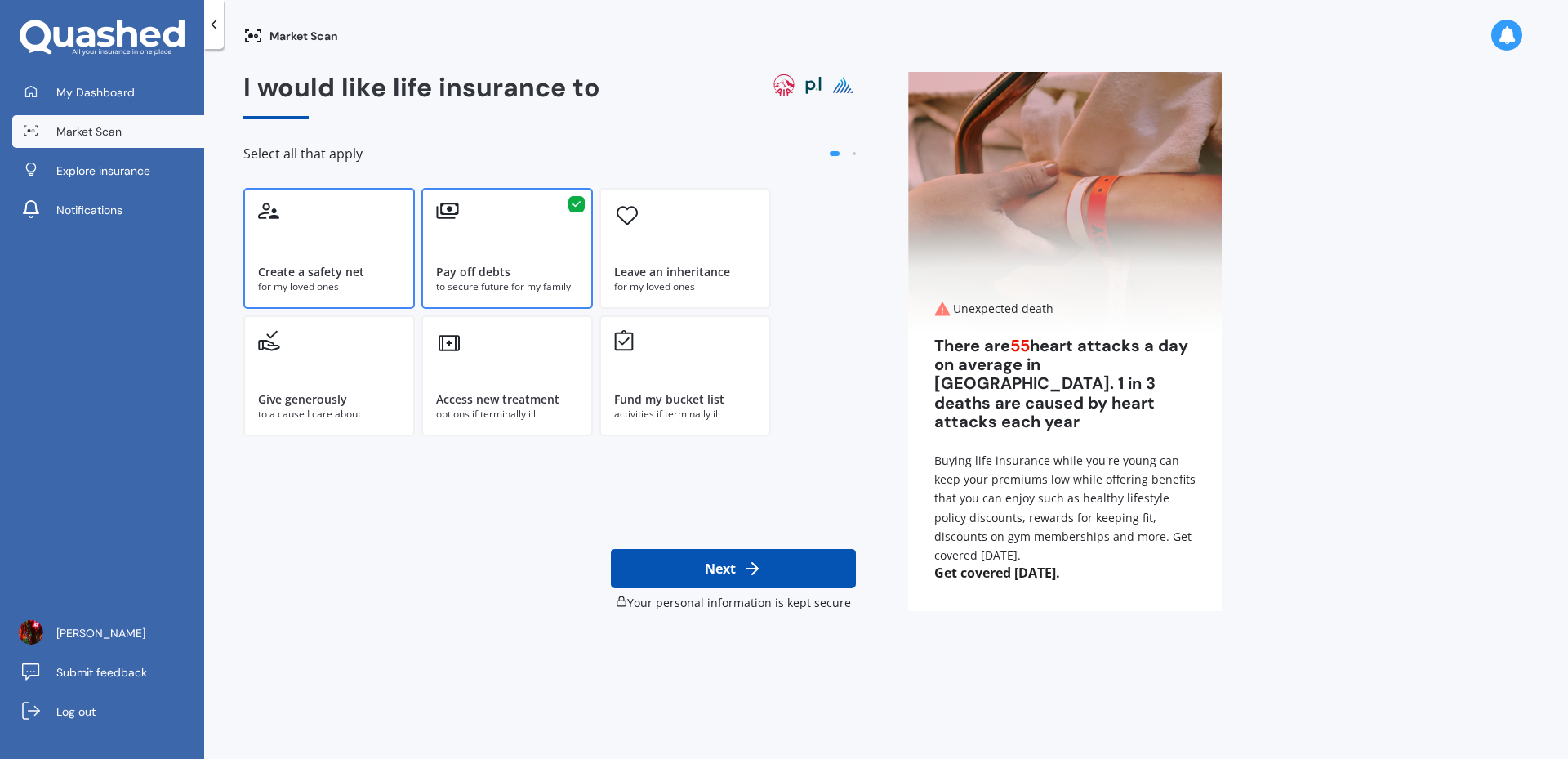
click at [343, 266] on div "Create a safety net" at bounding box center [311, 271] width 106 height 16
click at [739, 574] on button "Next" at bounding box center [733, 569] width 245 height 39
select select "12"
select select "03"
select select "1992"
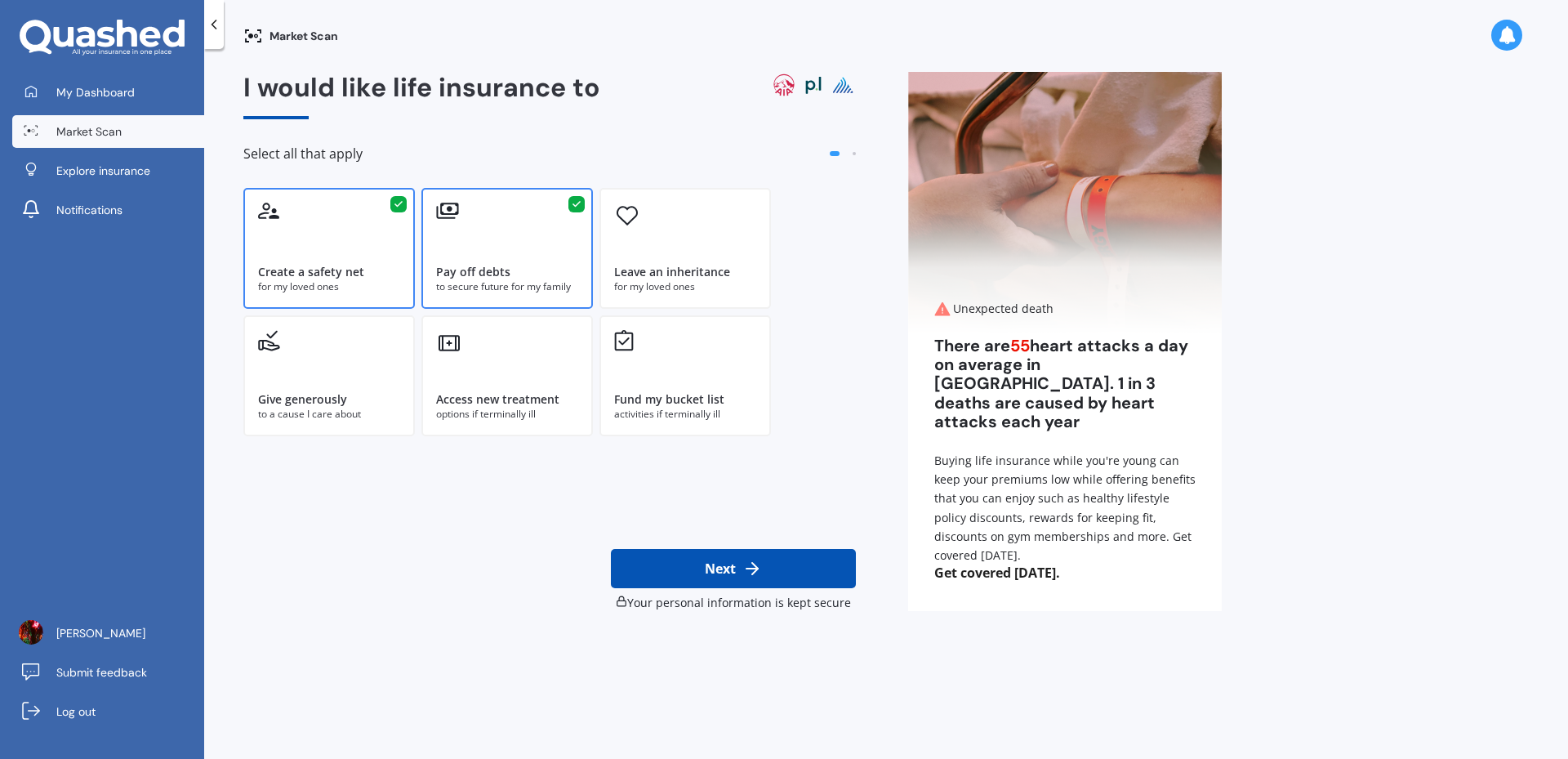
select select "Light manual work e.g. plumber, nurse, hairdresser"
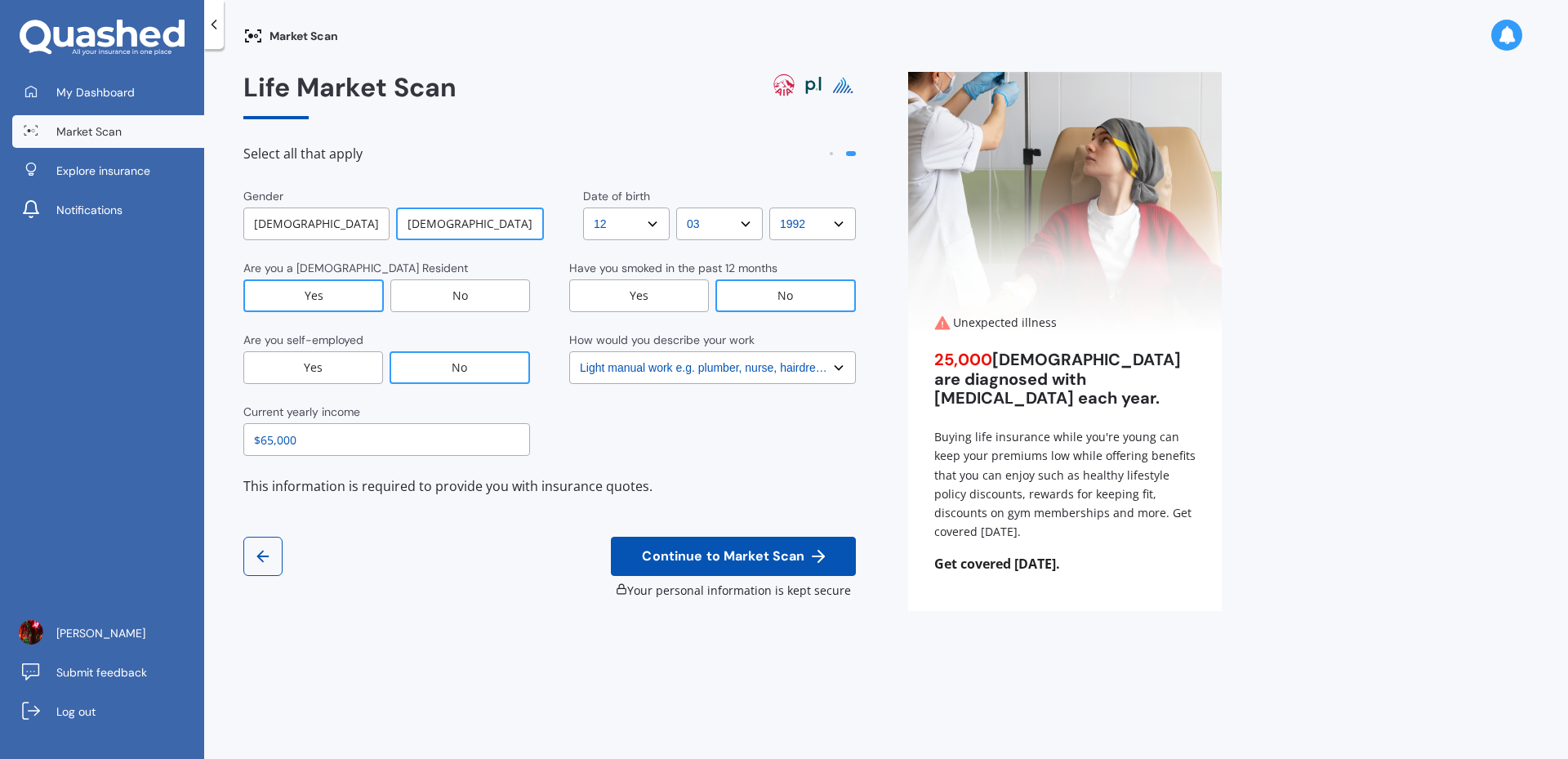
click at [344, 231] on div "[DEMOGRAPHIC_DATA]" at bounding box center [316, 224] width 146 height 33
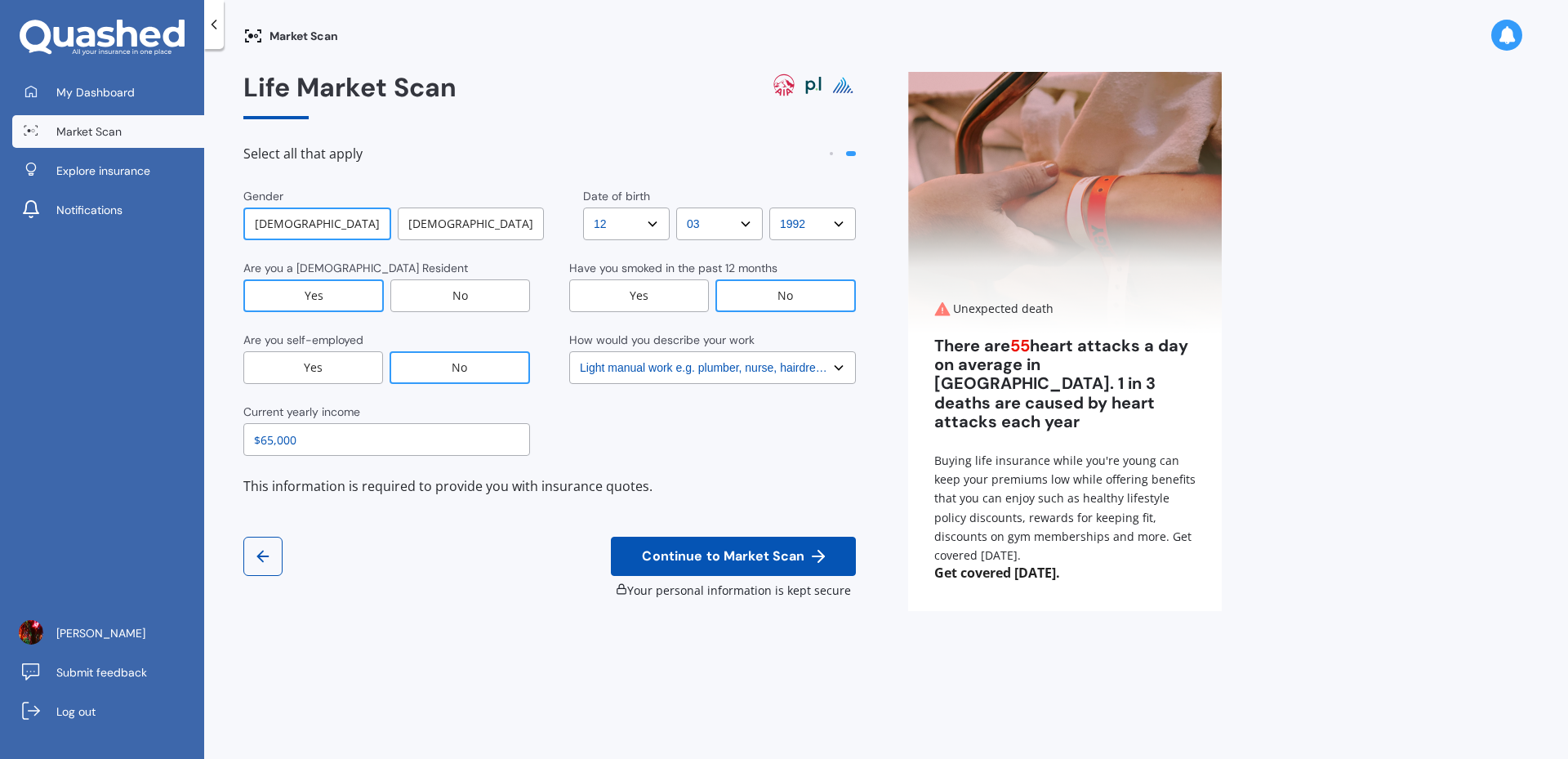
click at [627, 229] on select "DD DD 01 02 03 04 05 06 07 08 09 10 11 12 13 14 15 16 17 18 19 20 21 22 23 24 2…" at bounding box center [626, 224] width 87 height 33
select select "15"
click at [583, 208] on select "DD DD 01 02 03 04 05 06 07 08 09 10 11 12 13 14 15 16 17 18 19 20 21 22 23 24 2…" at bounding box center [626, 224] width 87 height 33
click at [722, 220] on select "MM MM 01 02 03 04 05 06 07 08 09 10 11 12" at bounding box center [720, 224] width 87 height 33
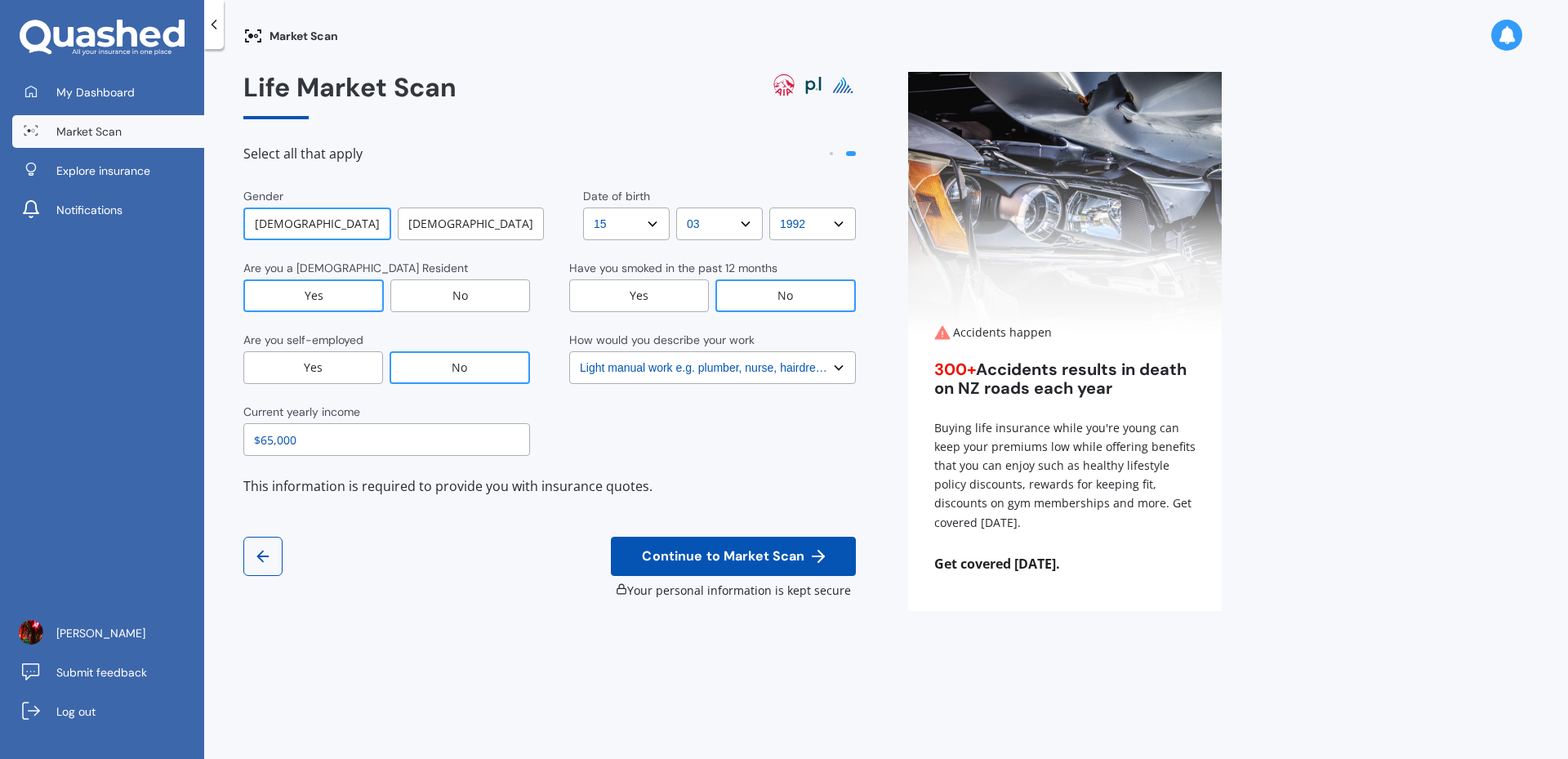
select select "08"
click at [676, 208] on select "MM MM 01 02 03 04 05 06 07 08 09 10 11 12" at bounding box center [720, 224] width 87 height 33
click at [789, 215] on select "YYYY YYYY 2009 2008 2007 2006 2005 2004 2003 2002 2001 2000 1999 1998 1997 1996…" at bounding box center [813, 224] width 87 height 33
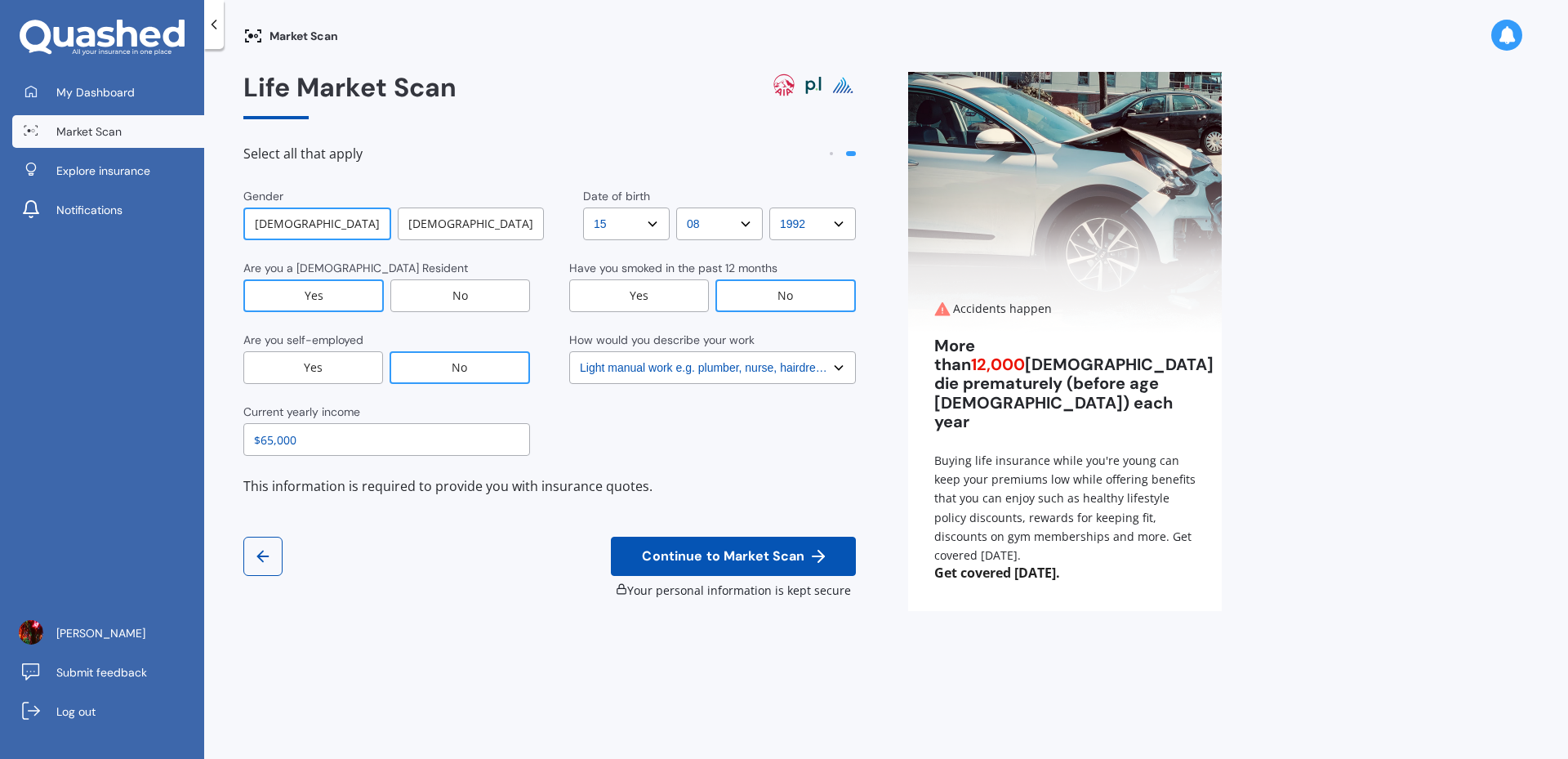
select select "1985"
click at [770, 208] on select "YYYY YYYY 2009 2008 2007 2006 2005 2004 2003 2002 2001 2000 1999 1998 1997 1996…" at bounding box center [813, 224] width 87 height 33
click at [654, 302] on div "Yes" at bounding box center [639, 295] width 139 height 33
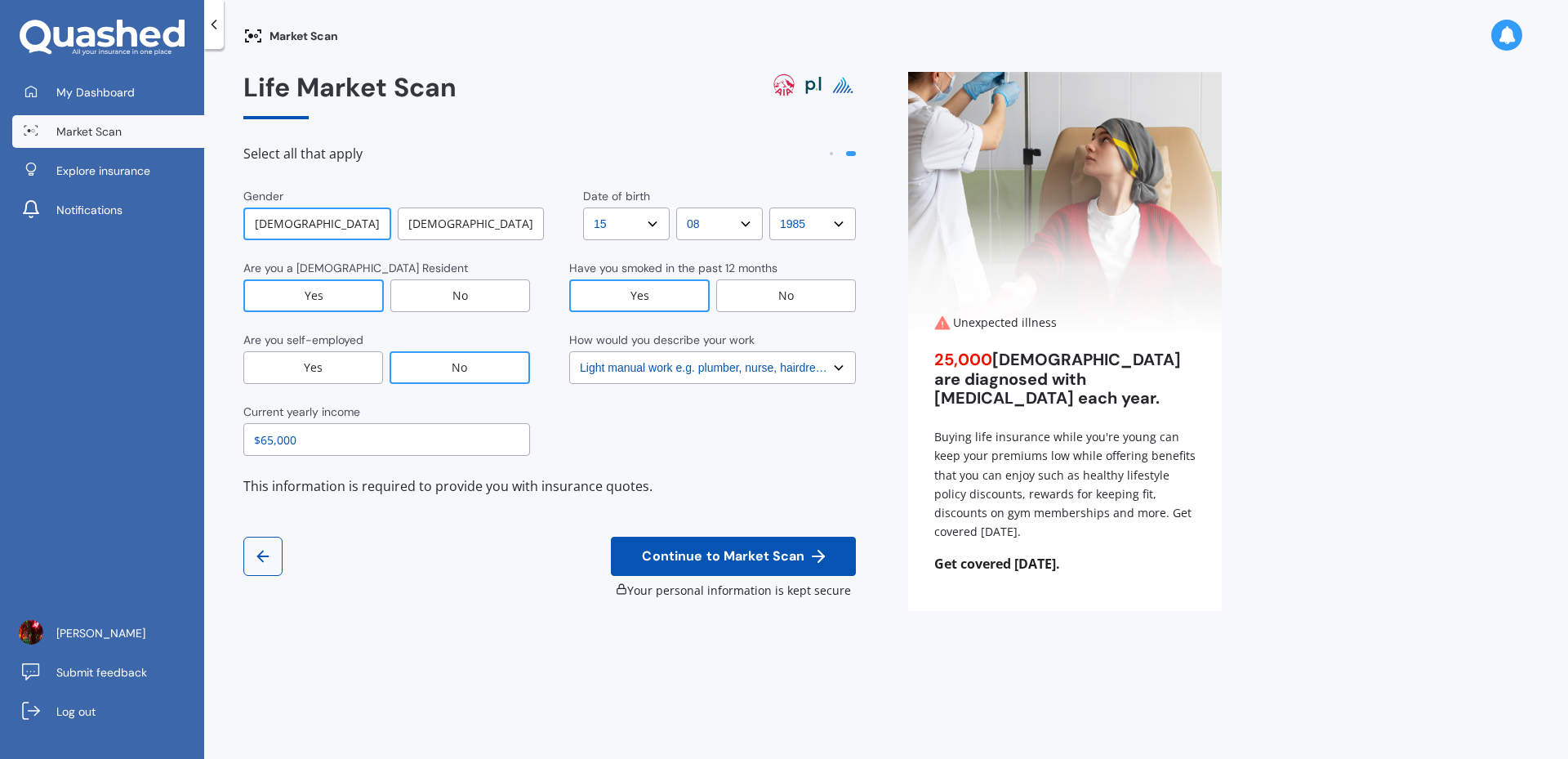
drag, startPoint x: 356, startPoint y: 443, endPoint x: 182, endPoint y: 444, distance: 174.0
click at [182, 444] on div "My Dashboard Market Scan Explore insurance Notifications Elektra Bakhshov Submi…" at bounding box center [784, 379] width 1568 height 759
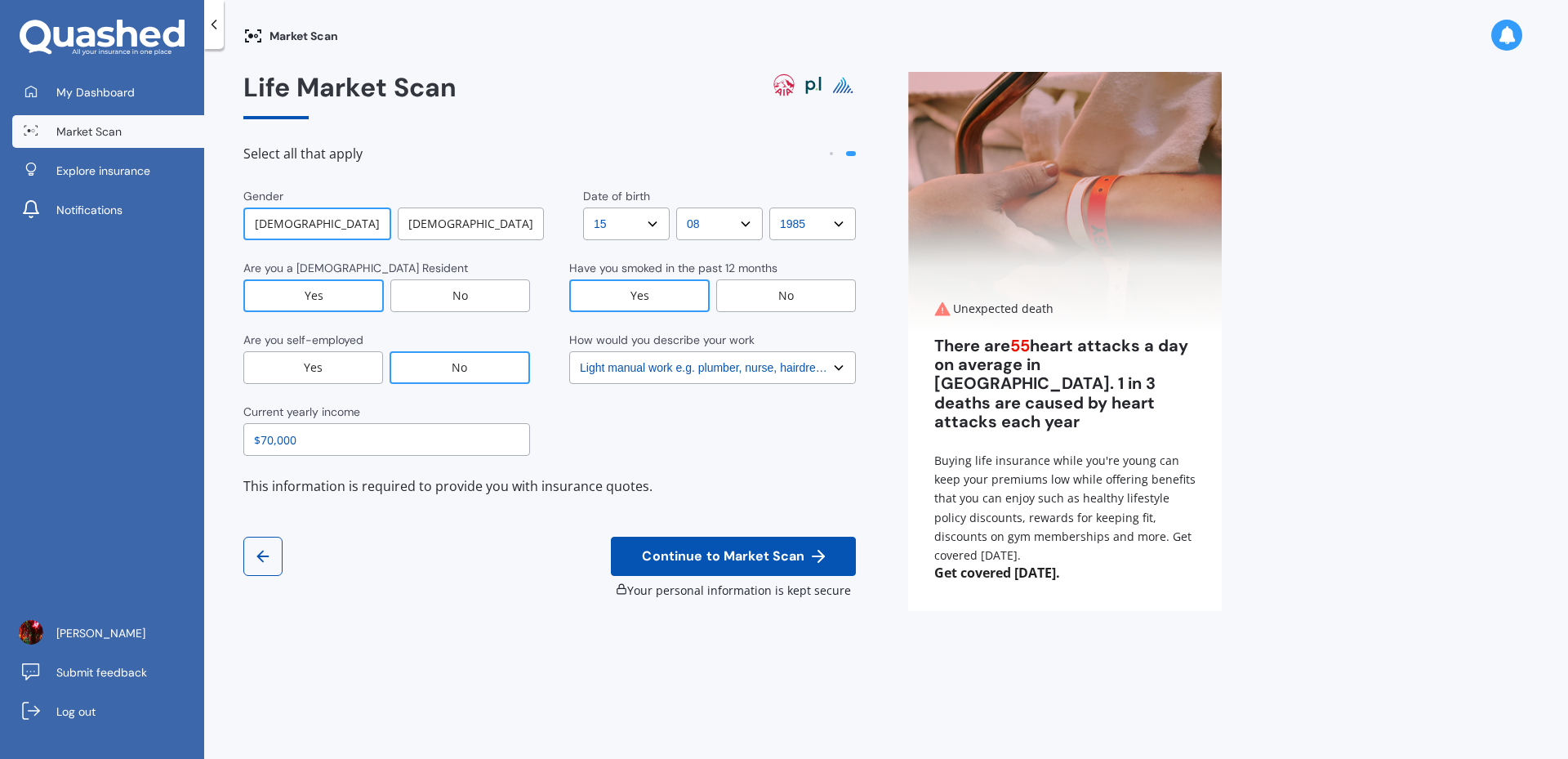
type input "$70,000"
click at [698, 543] on button "Continue to Market Scan" at bounding box center [733, 556] width 245 height 39
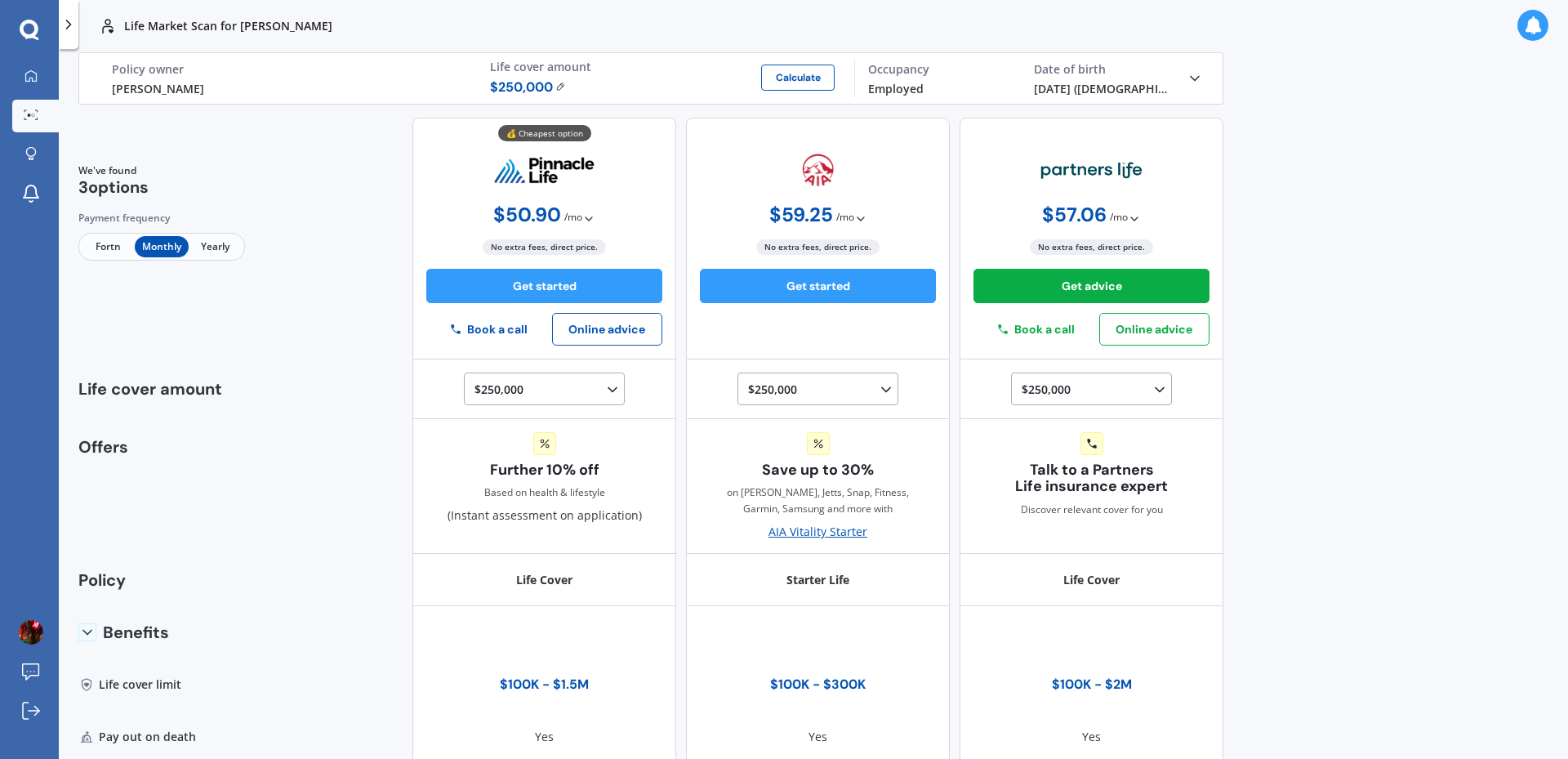
click at [180, 252] on span "Monthly" at bounding box center [161, 246] width 53 height 21
click at [218, 244] on span "Yearly" at bounding box center [215, 246] width 53 height 21
click at [160, 249] on span "Monthly" at bounding box center [161, 246] width 53 height 21
click at [230, 241] on span "Yearly" at bounding box center [215, 246] width 53 height 21
click at [176, 245] on span "Monthly" at bounding box center [161, 246] width 53 height 21
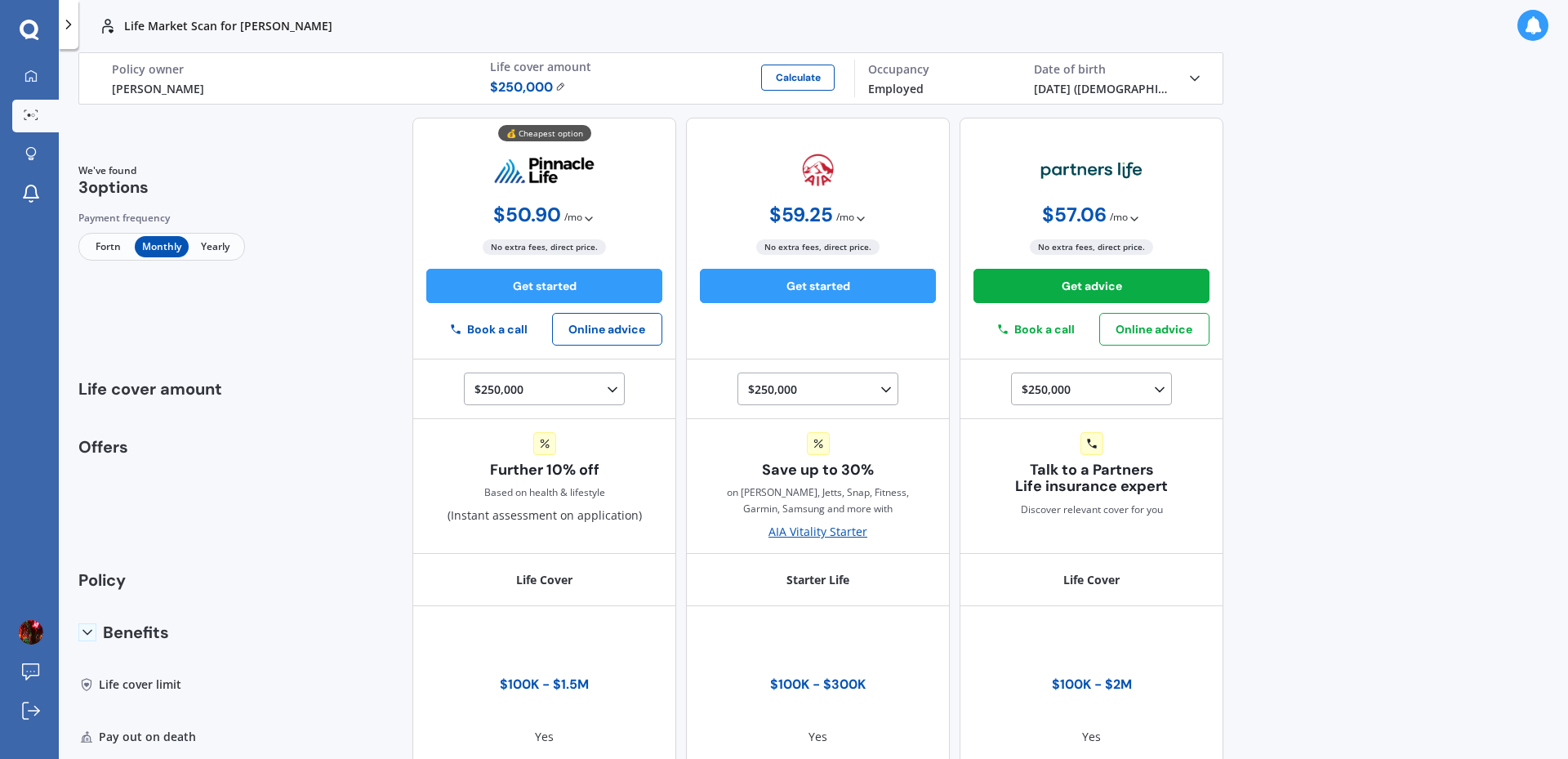
click at [76, 42] on div at bounding box center [68, 24] width 19 height 49
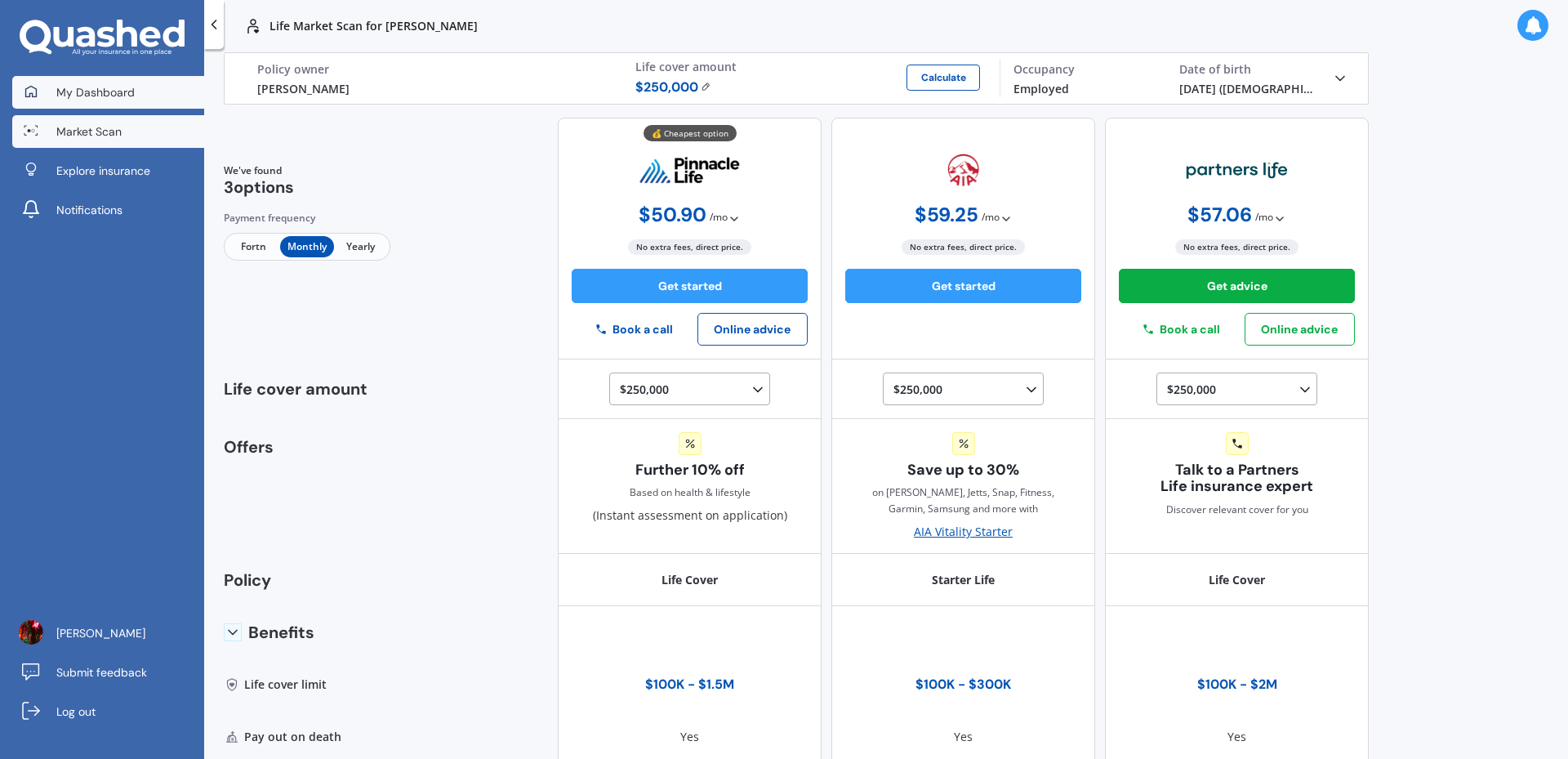
click at [114, 107] on link "My Dashboard" at bounding box center [109, 92] width 192 height 33
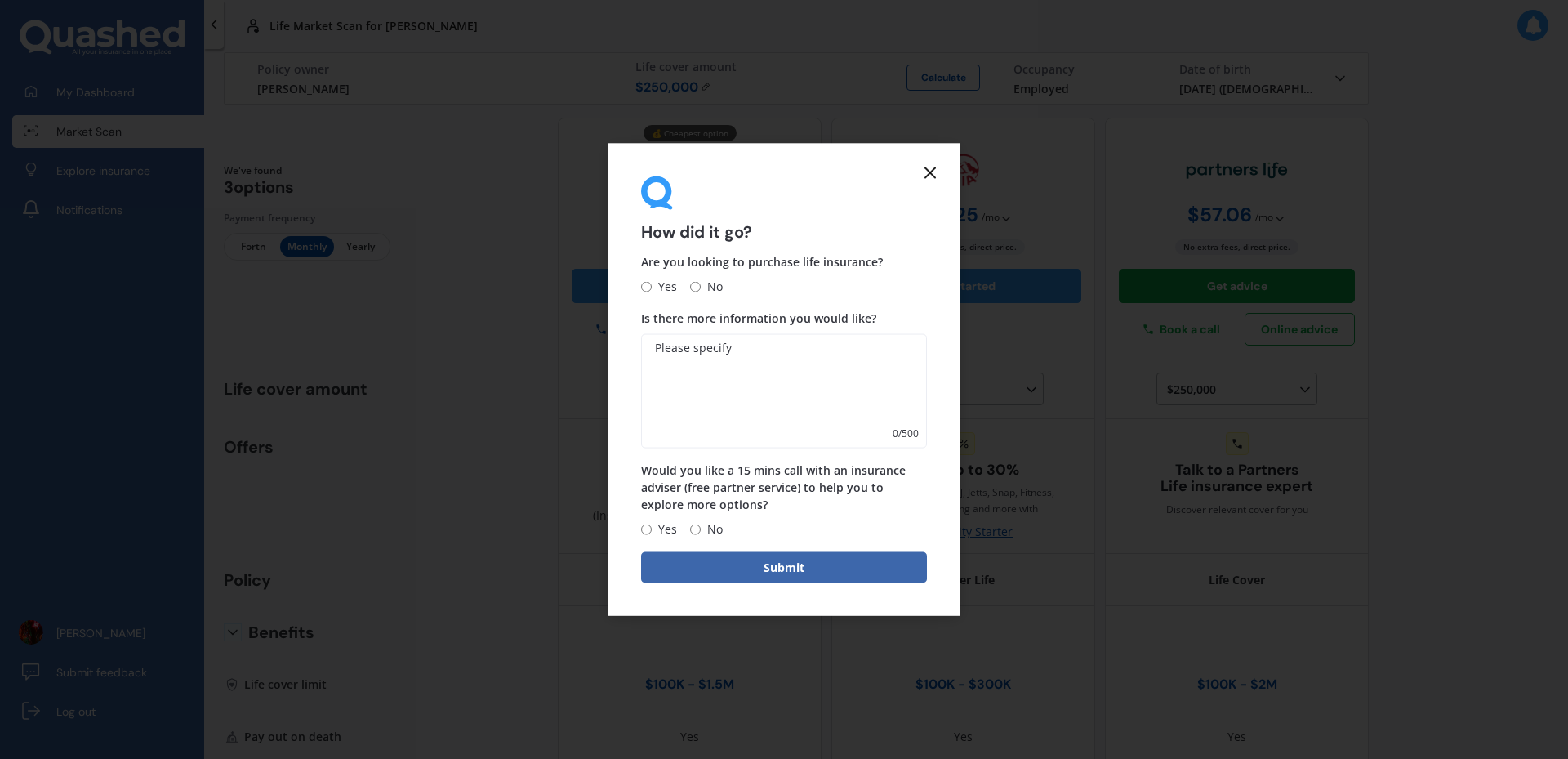
click at [939, 160] on form "How did it go? Are you looking to purchase life insurance? Yes No Is there more…" at bounding box center [784, 380] width 351 height 473
click at [929, 167] on icon at bounding box center [930, 172] width 19 height 19
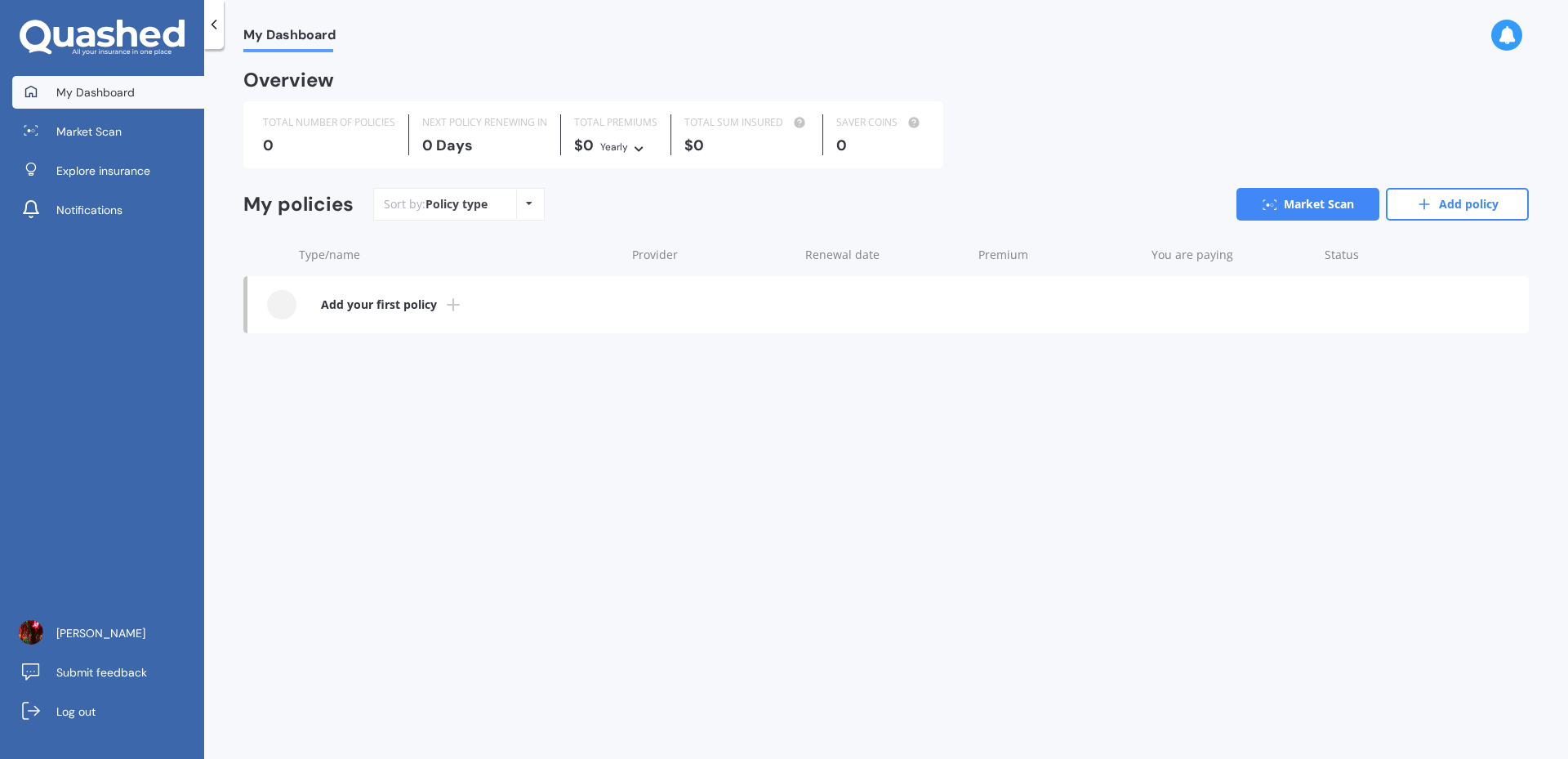
click at [139, 187] on div "My Dashboard Market Scan Explore insurance Notifications" at bounding box center [102, 154] width 204 height 157
click at [151, 174] on link "Explore insurance" at bounding box center [109, 170] width 192 height 33
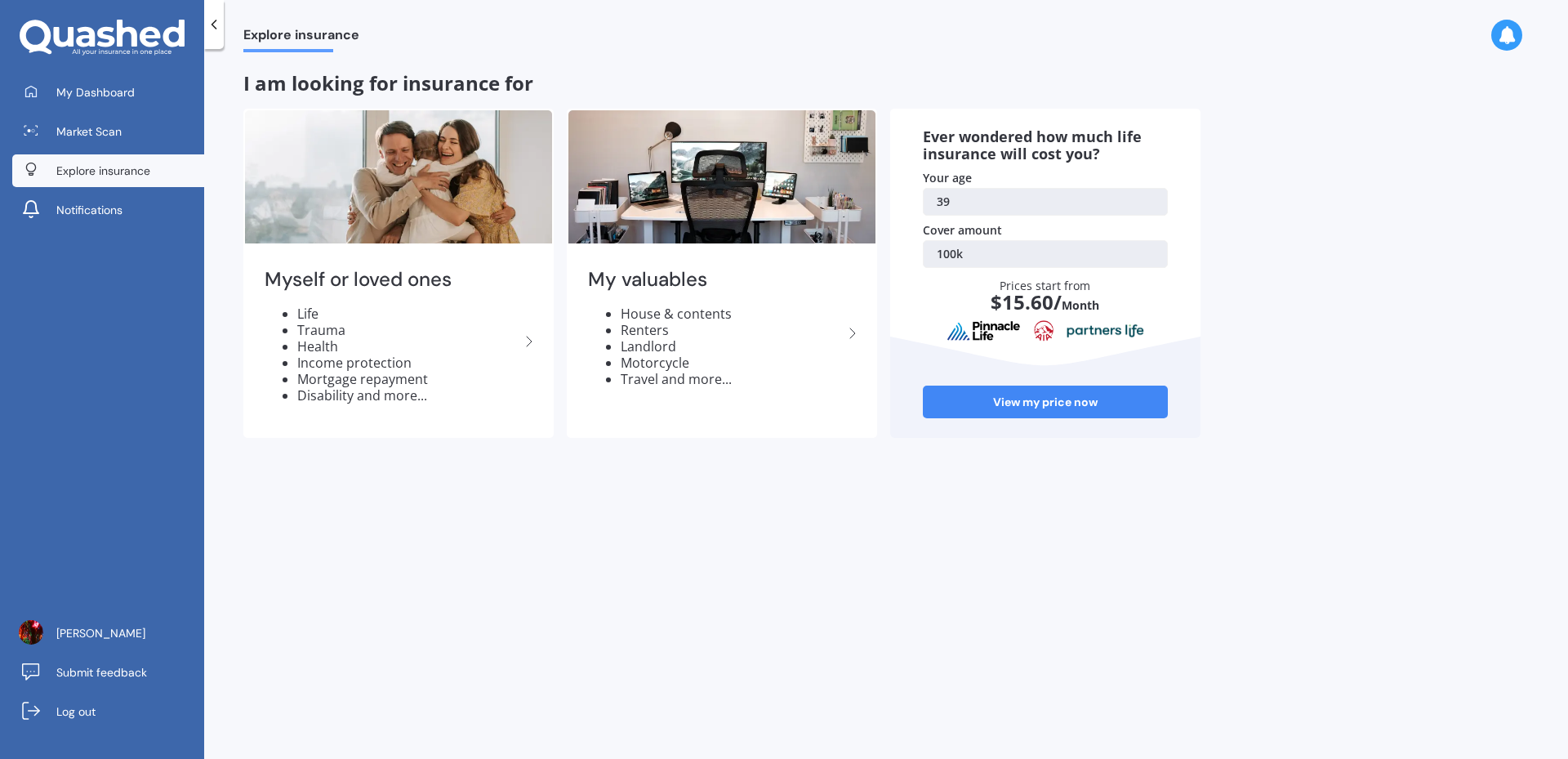
click at [220, 48] on div at bounding box center [214, 24] width 19 height 49
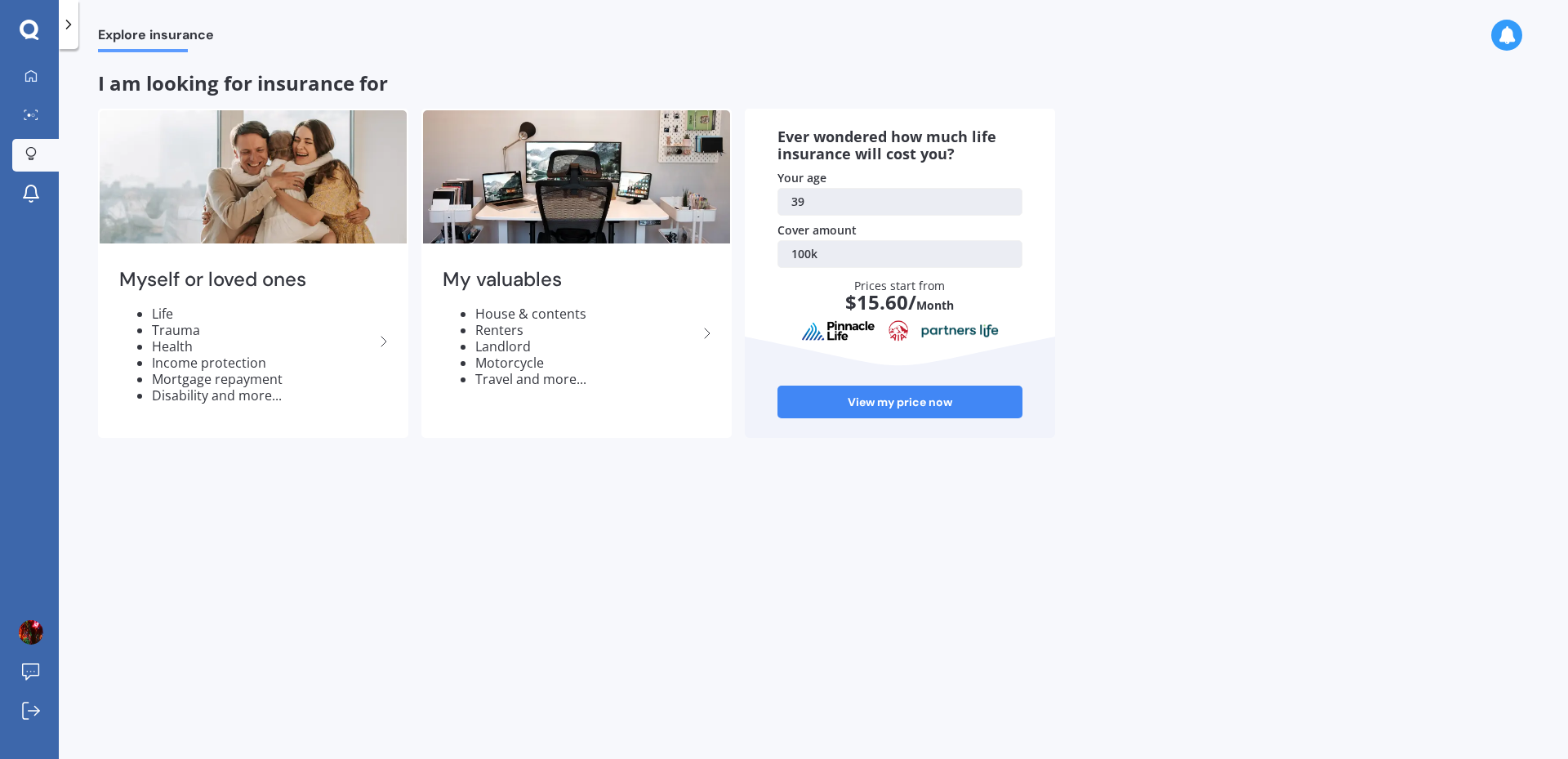
click at [131, 40] on span "Explore insurance" at bounding box center [156, 38] width 116 height 22
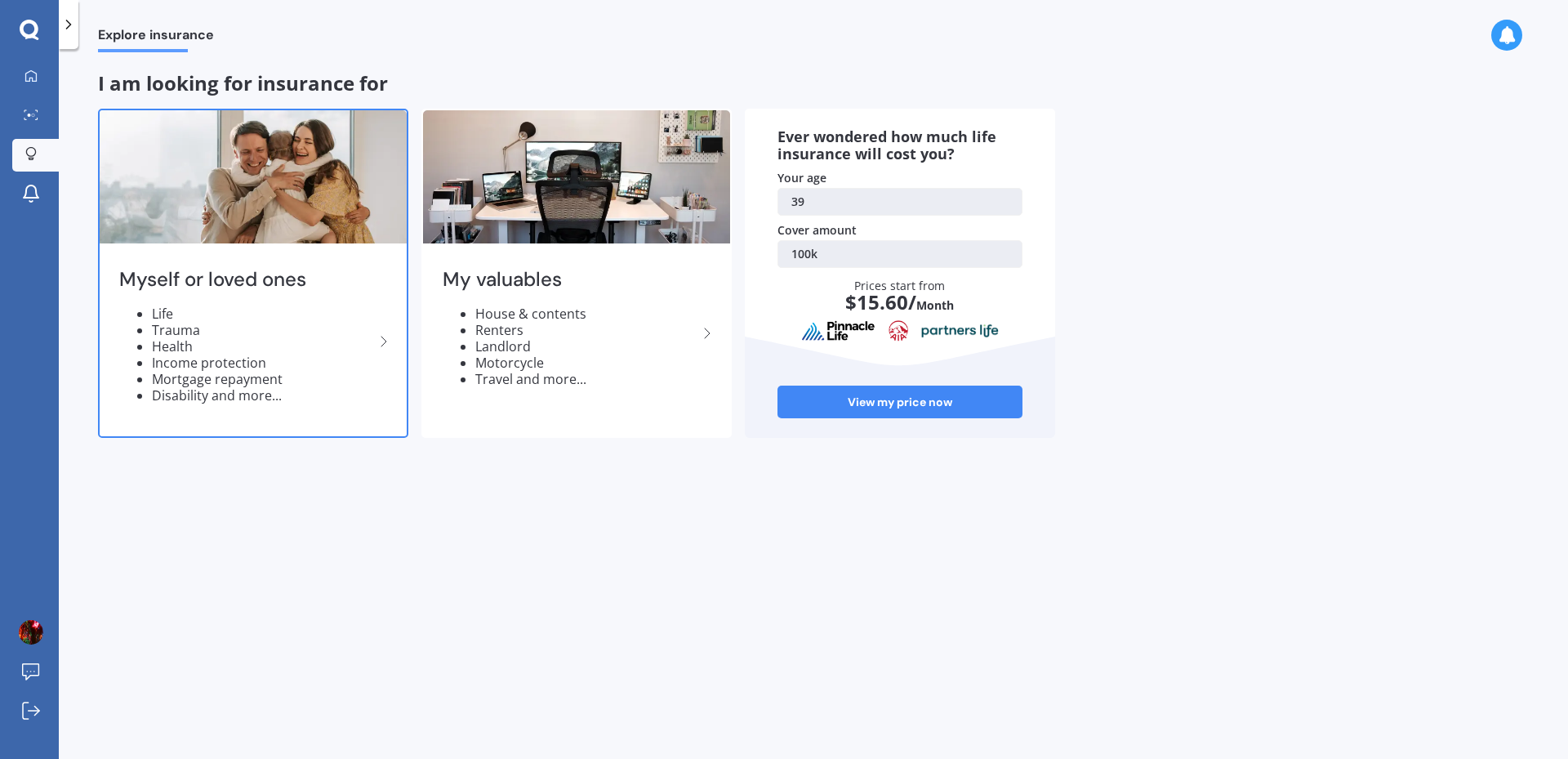
click at [219, 322] on li "Trauma" at bounding box center [263, 330] width 222 height 16
